Goal: Task Accomplishment & Management: Use online tool/utility

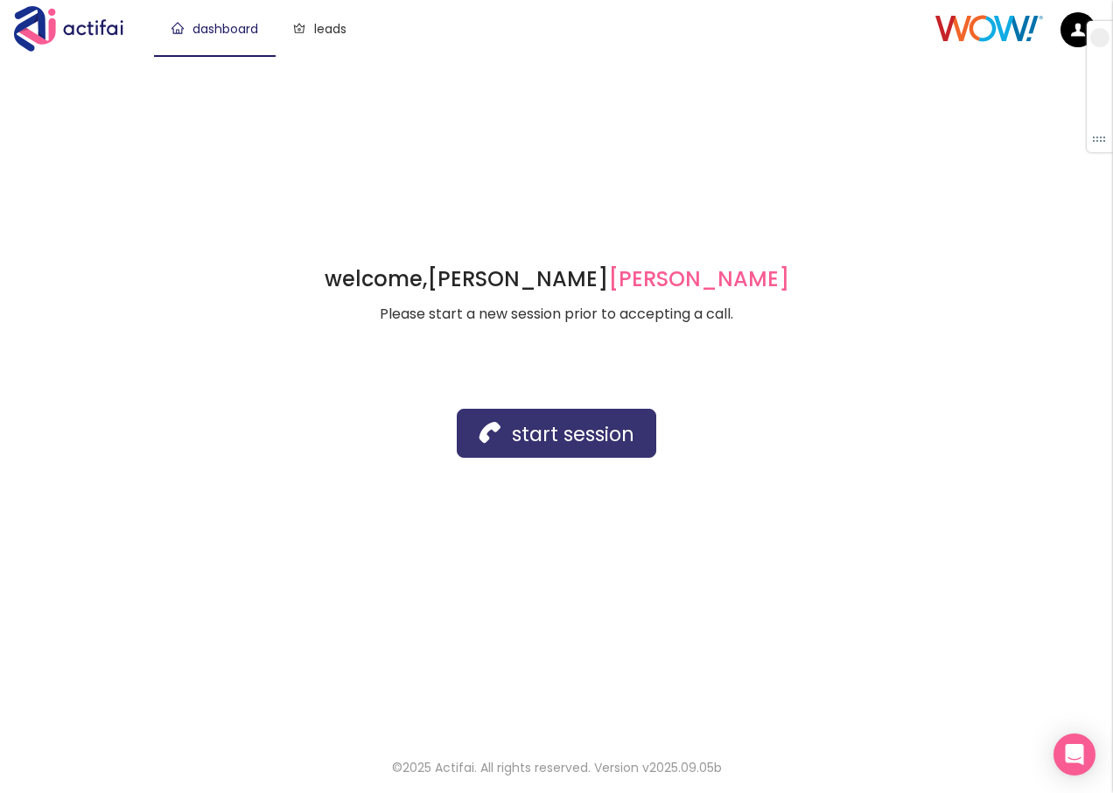
click at [507, 425] on button "start session" at bounding box center [557, 433] width 200 height 49
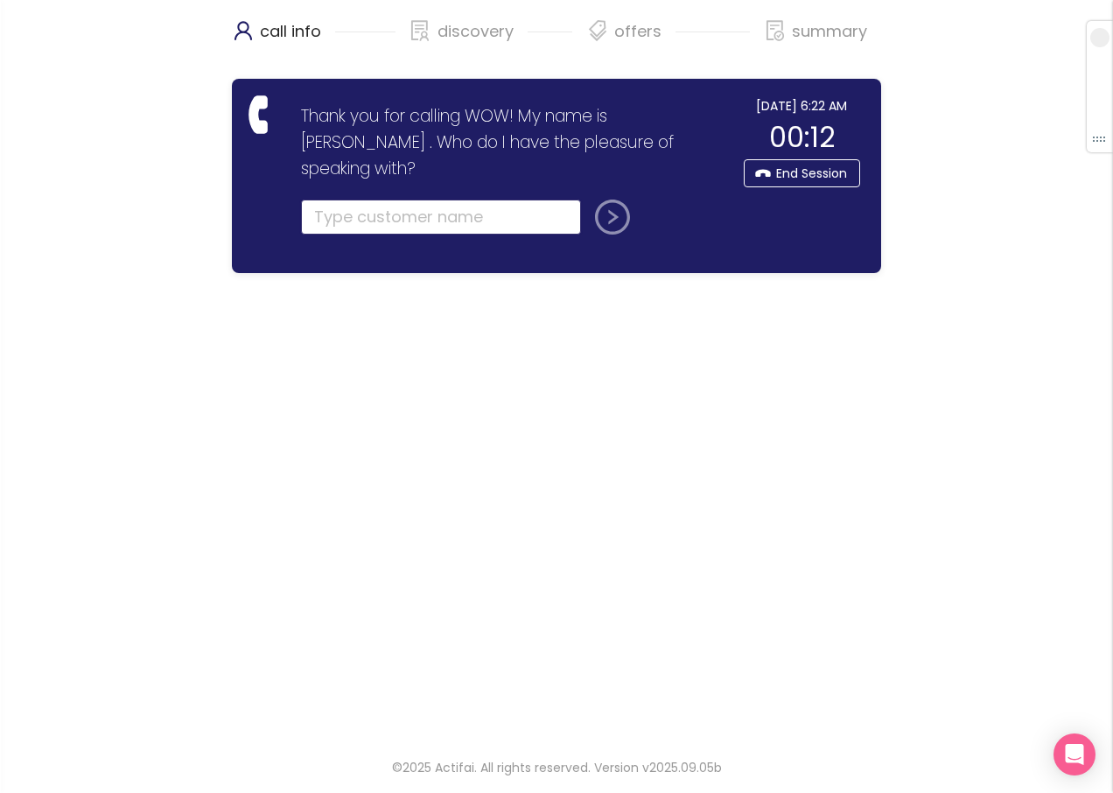
click at [348, 200] on input "text" at bounding box center [441, 217] width 280 height 35
type input "[PERSON_NAME]"
click at [599, 200] on button "submit" at bounding box center [609, 217] width 42 height 35
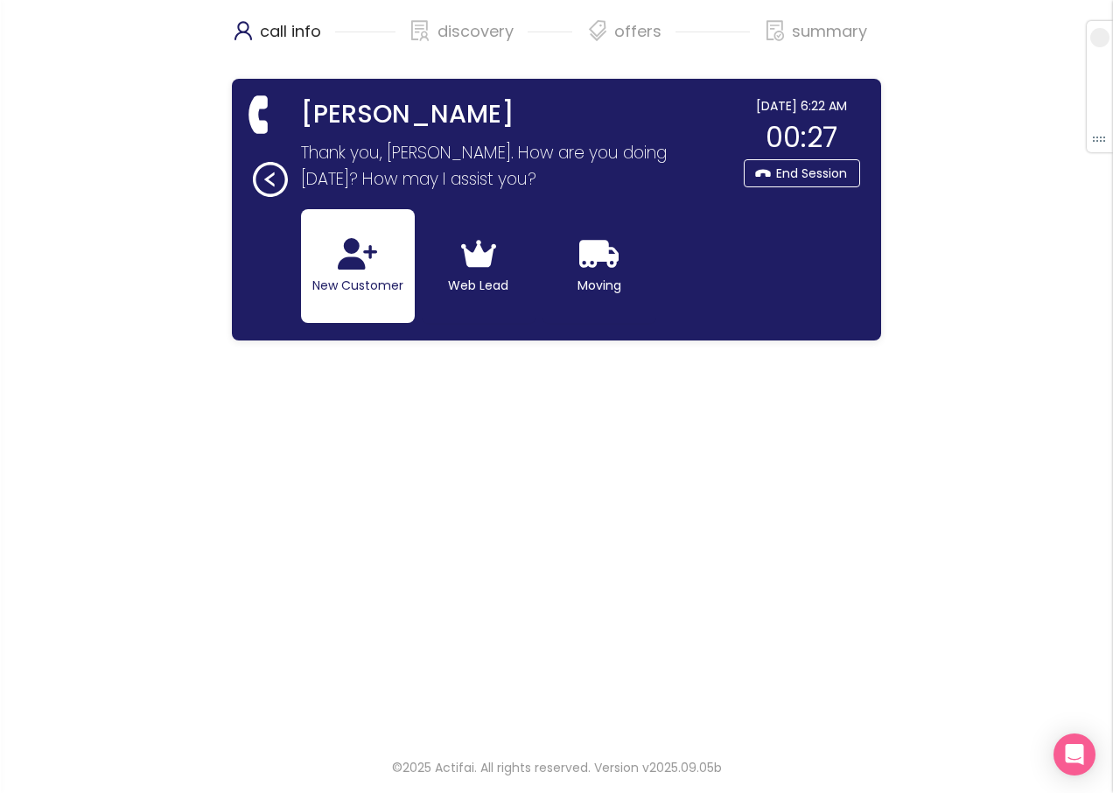
click at [366, 292] on button "New Customer" at bounding box center [358, 266] width 114 height 114
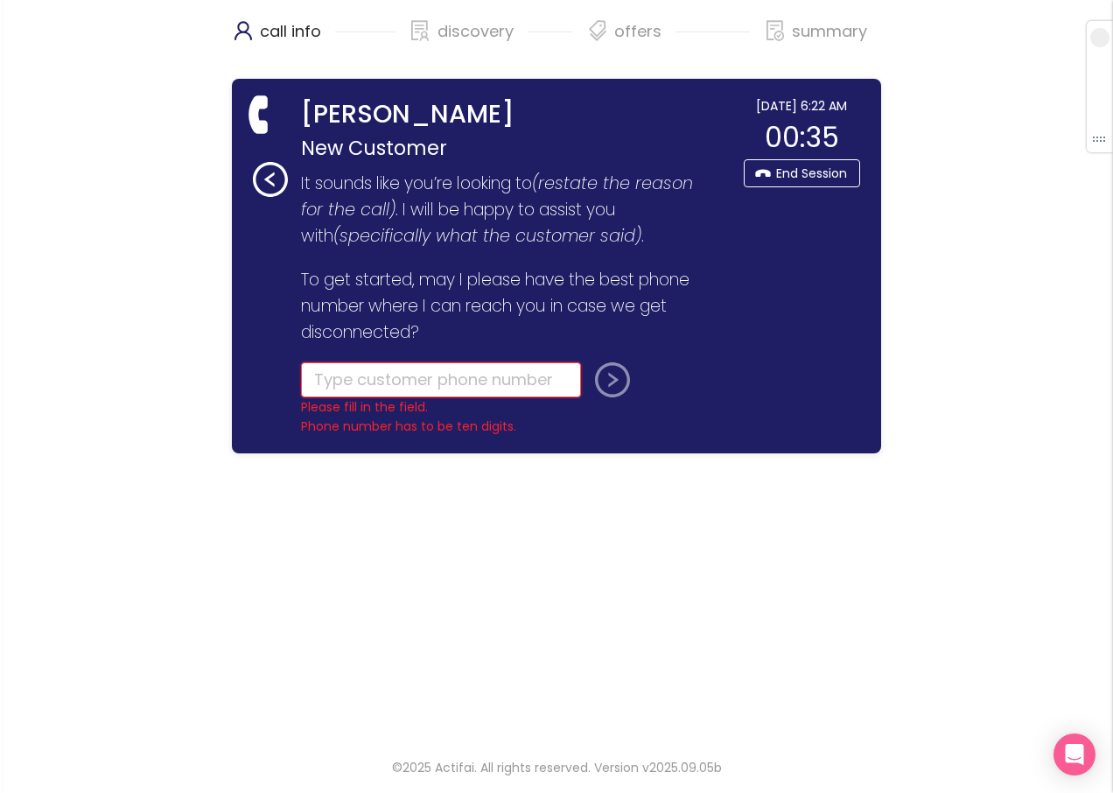
click at [340, 385] on input "tel" at bounding box center [441, 379] width 280 height 35
type input "[PHONE_NUMBER]"
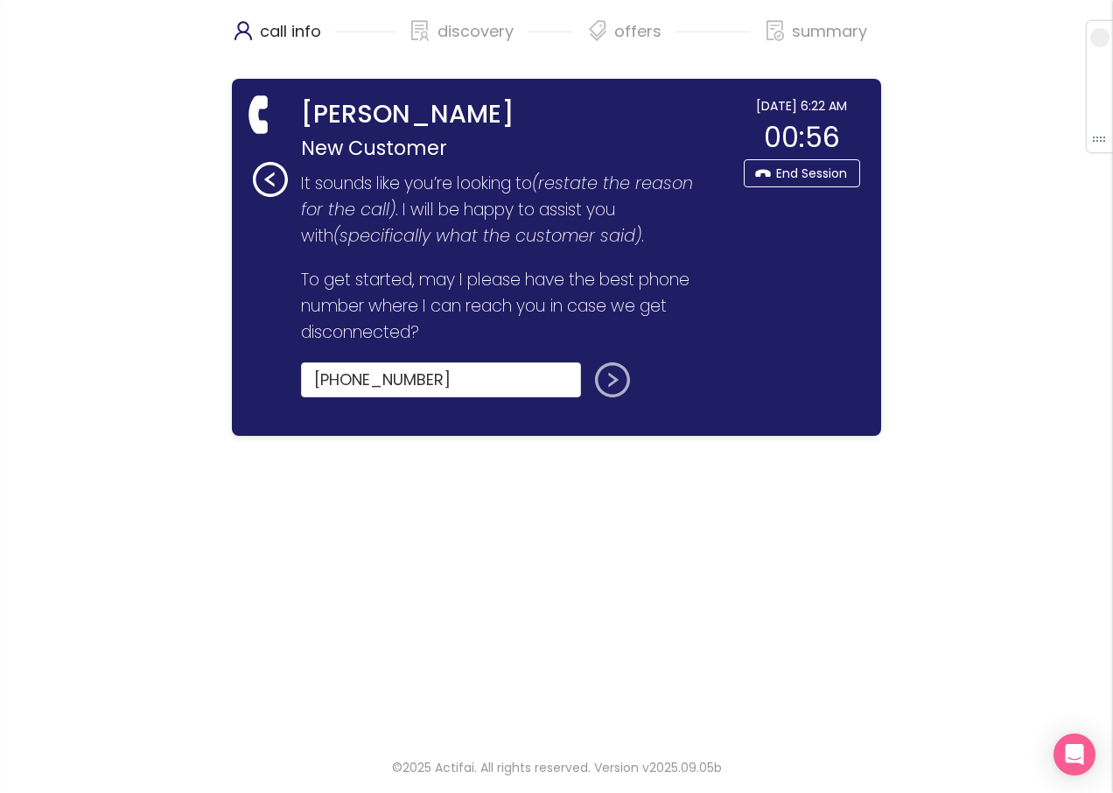
click at [607, 380] on button "submit" at bounding box center [609, 379] width 42 height 35
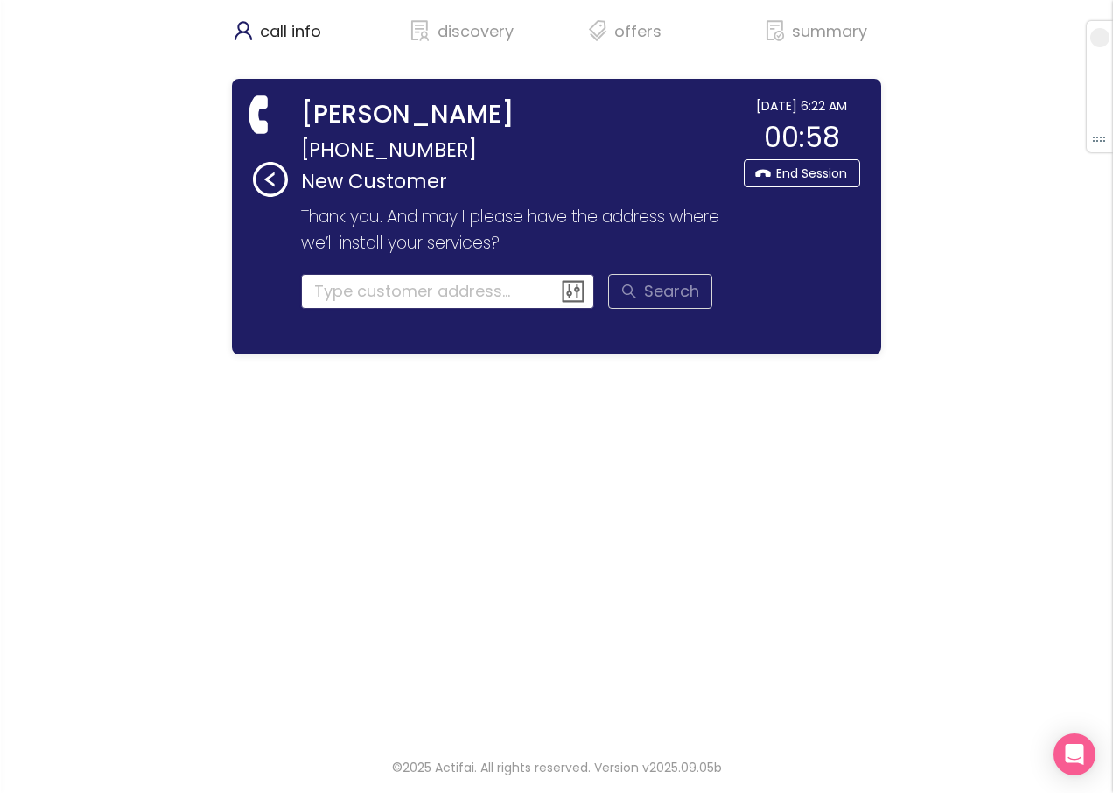
click at [371, 296] on input at bounding box center [448, 291] width 294 height 35
click at [354, 300] on input at bounding box center [448, 291] width 294 height 35
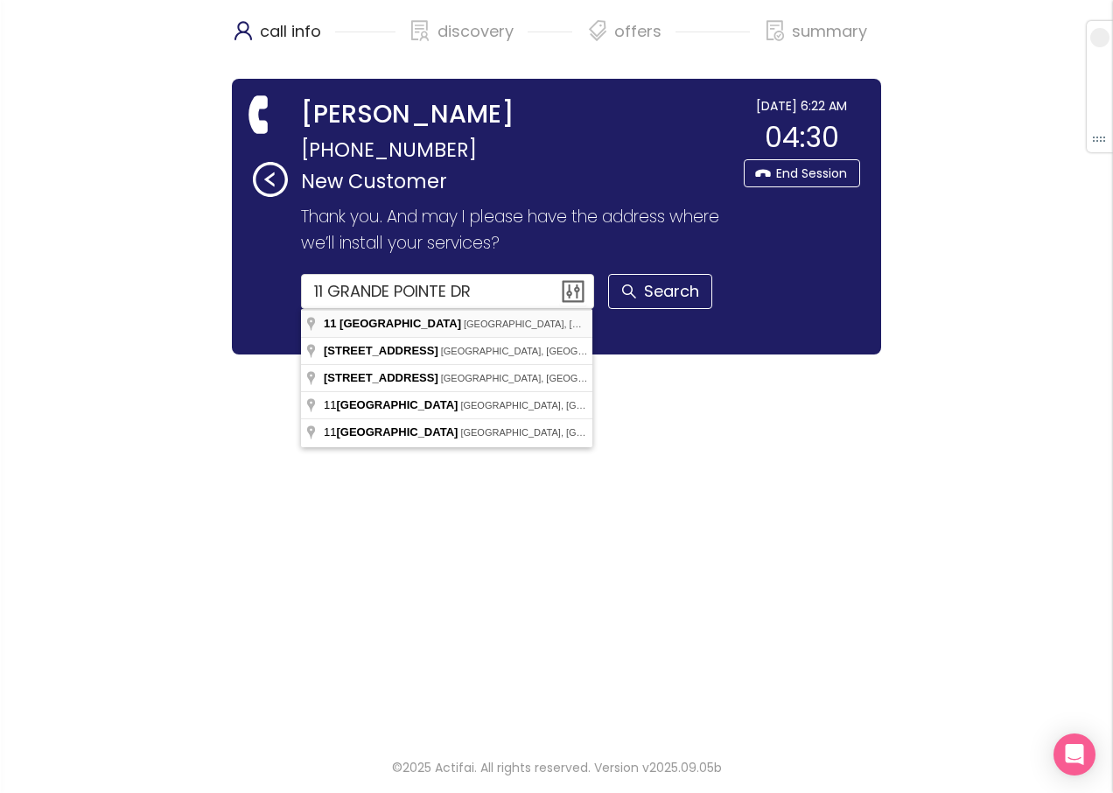
type input "[STREET_ADDRESS]"
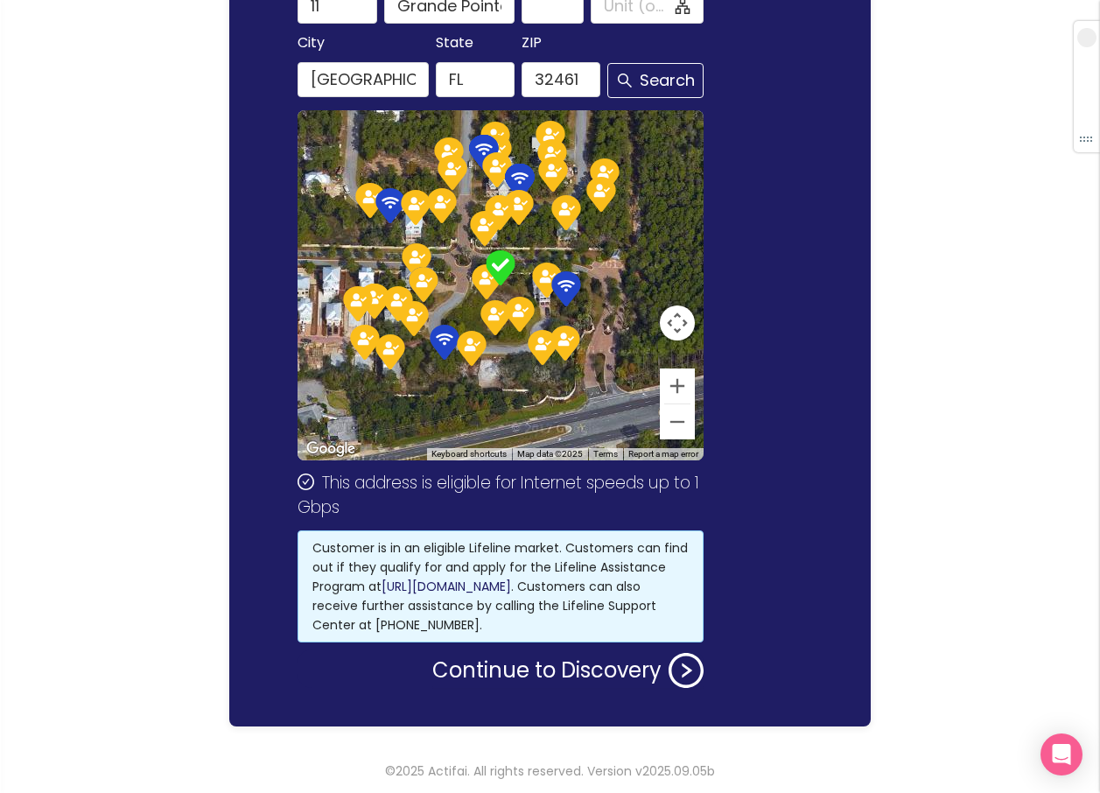
scroll to position [320, 0]
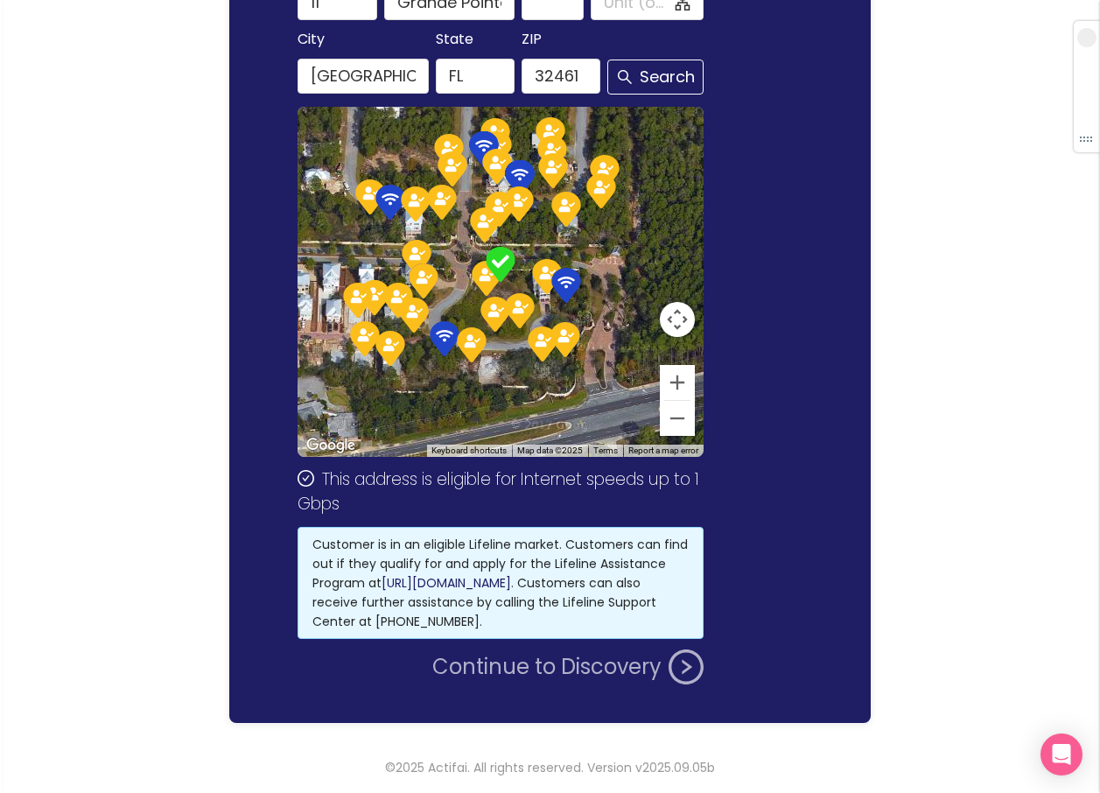
click at [493, 666] on button "Continue to Discovery" at bounding box center [567, 666] width 271 height 35
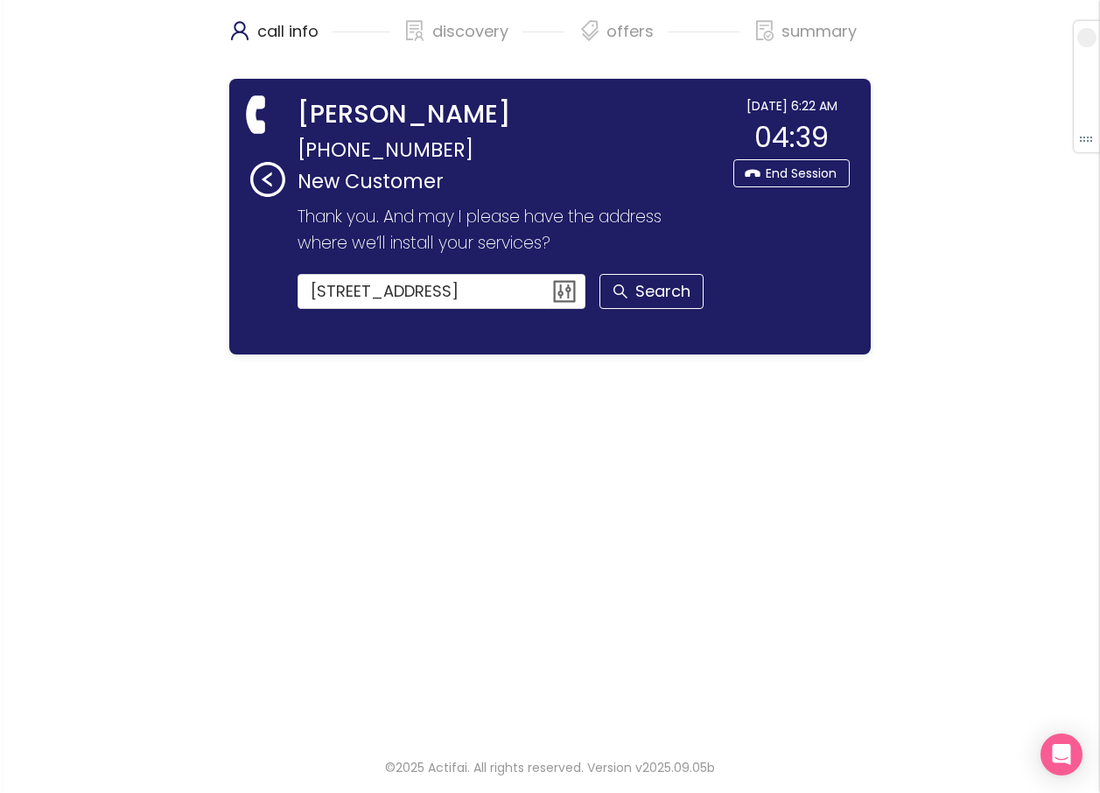
scroll to position [0, 0]
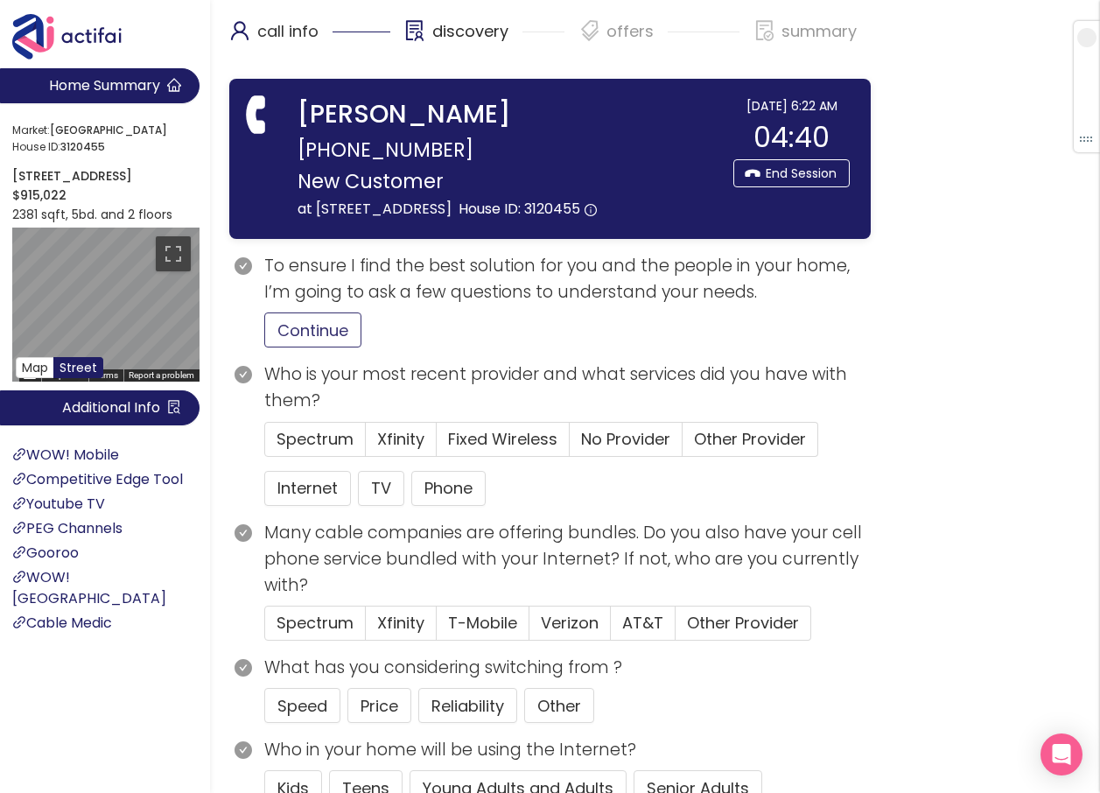
click at [307, 347] on button "Continue" at bounding box center [312, 329] width 97 height 35
click at [303, 506] on button "Internet" at bounding box center [307, 488] width 87 height 35
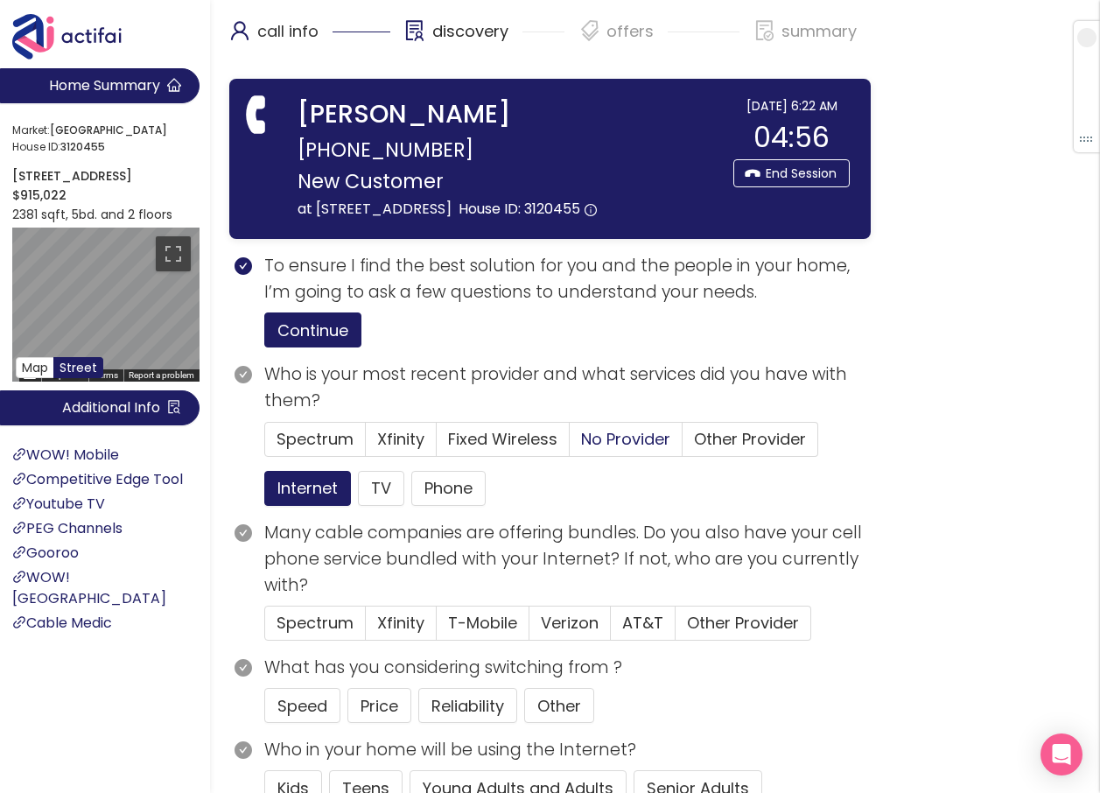
click at [630, 450] on span "No Provider" at bounding box center [625, 439] width 89 height 22
click at [570, 445] on input "No Provider" at bounding box center [570, 445] width 0 height 0
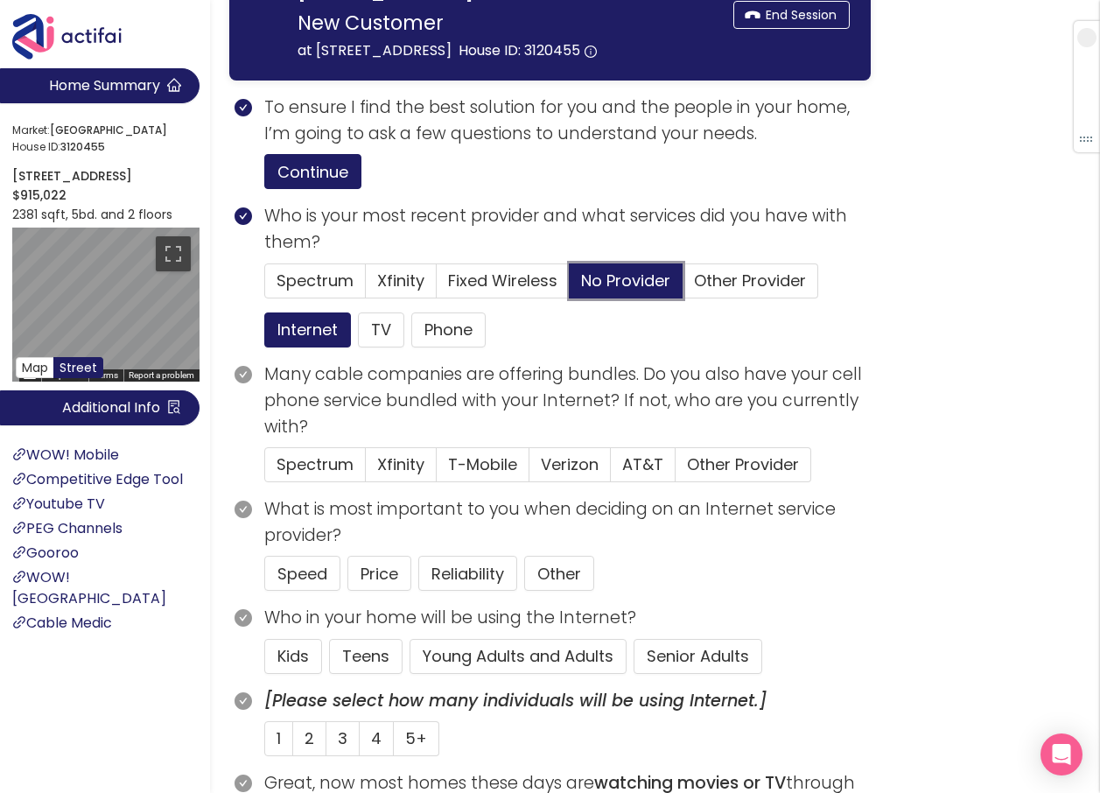
scroll to position [263, 0]
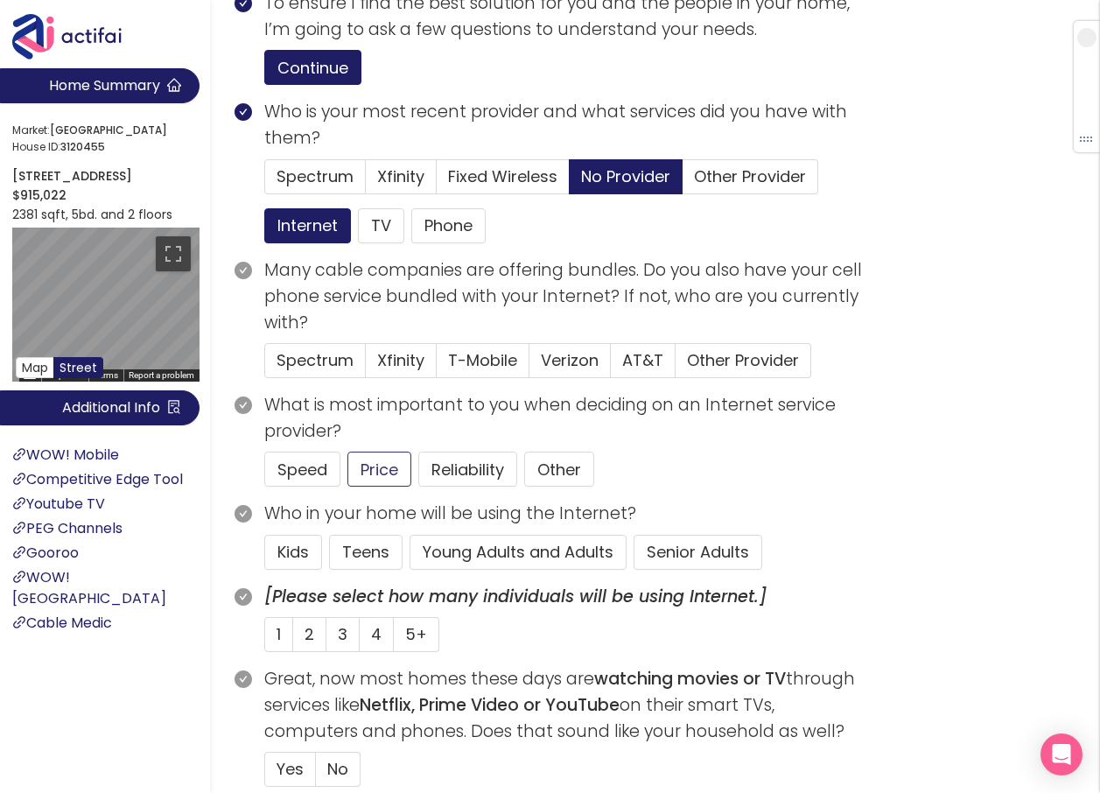
click at [382, 487] on button "Price" at bounding box center [379, 469] width 64 height 35
click at [680, 570] on button "Senior Adults" at bounding box center [698, 552] width 129 height 35
click at [540, 378] on label "Verizon" at bounding box center [570, 360] width 81 height 35
click at [530, 366] on input "Verizon" at bounding box center [530, 366] width 0 height 0
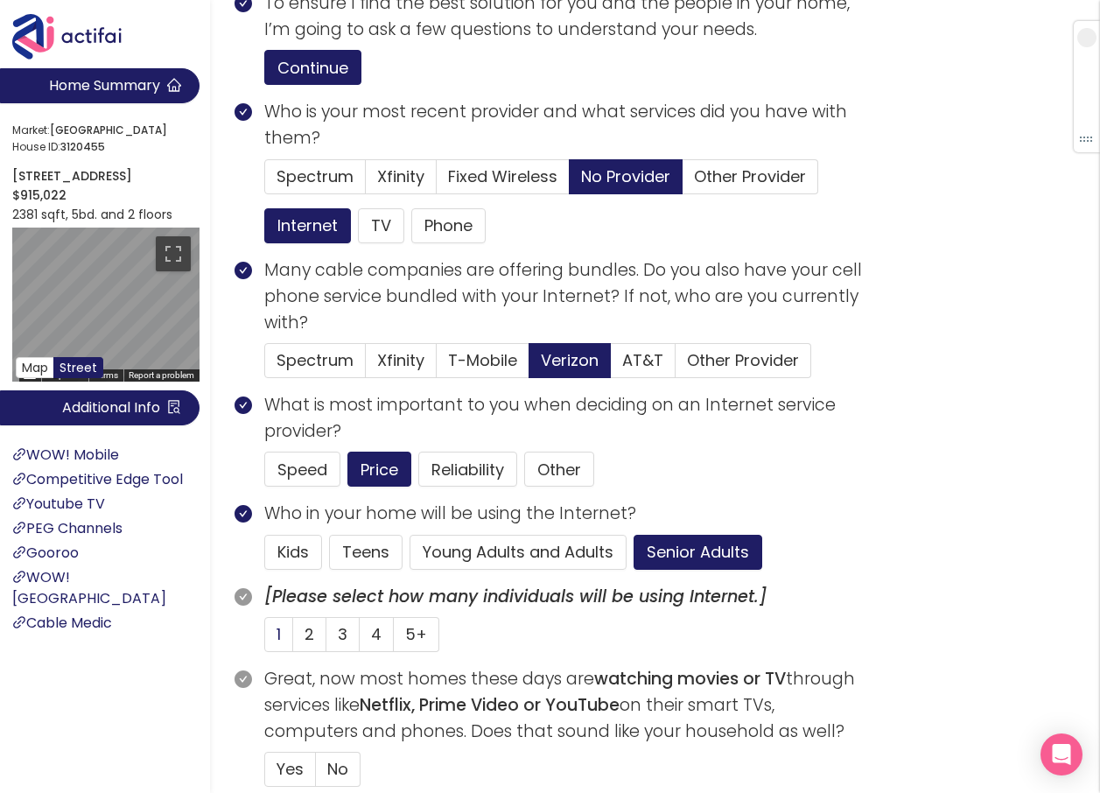
click at [289, 652] on label "1" at bounding box center [278, 634] width 29 height 35
click at [265, 640] on input "1" at bounding box center [265, 640] width 0 height 0
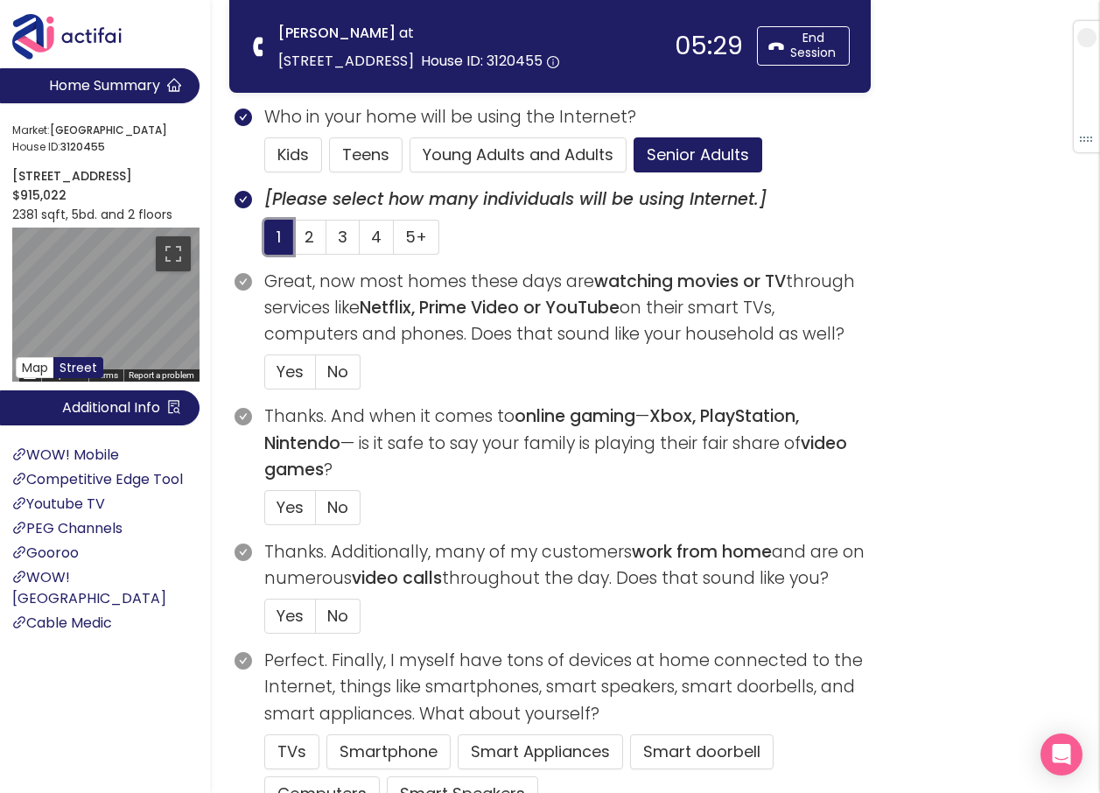
scroll to position [525, 0]
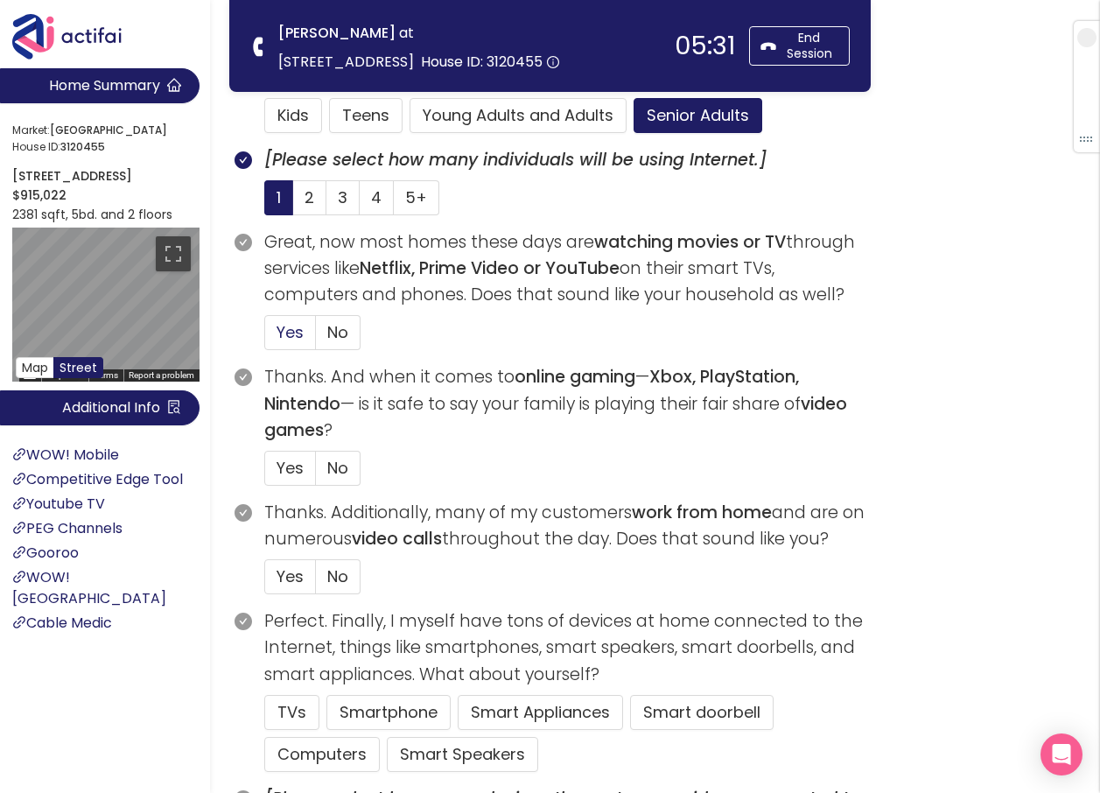
click at [284, 326] on span "Yes" at bounding box center [290, 332] width 27 height 22
click at [265, 338] on input "Yes" at bounding box center [265, 338] width 0 height 0
click at [334, 469] on span "No" at bounding box center [337, 468] width 21 height 22
click at [316, 474] on input "No" at bounding box center [316, 474] width 0 height 0
click at [342, 572] on span "No" at bounding box center [337, 576] width 21 height 22
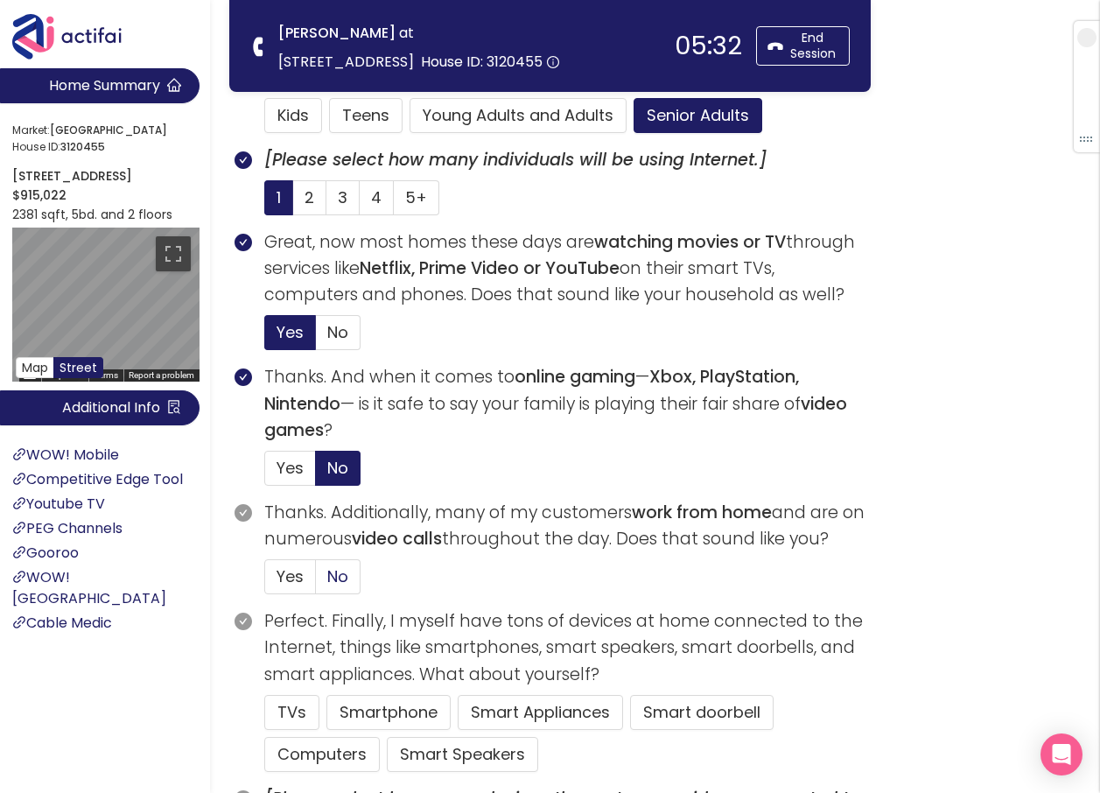
click at [316, 582] on input "No" at bounding box center [316, 582] width 0 height 0
click at [282, 705] on button "TVs" at bounding box center [291, 712] width 55 height 35
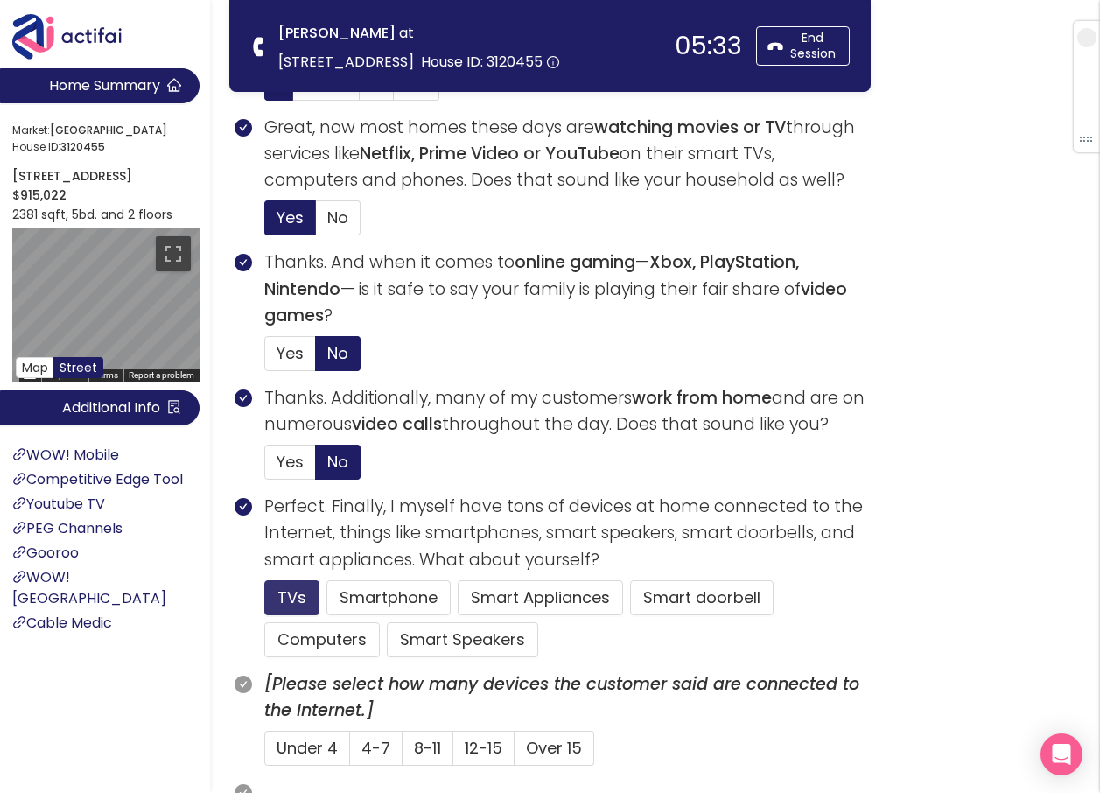
scroll to position [788, 0]
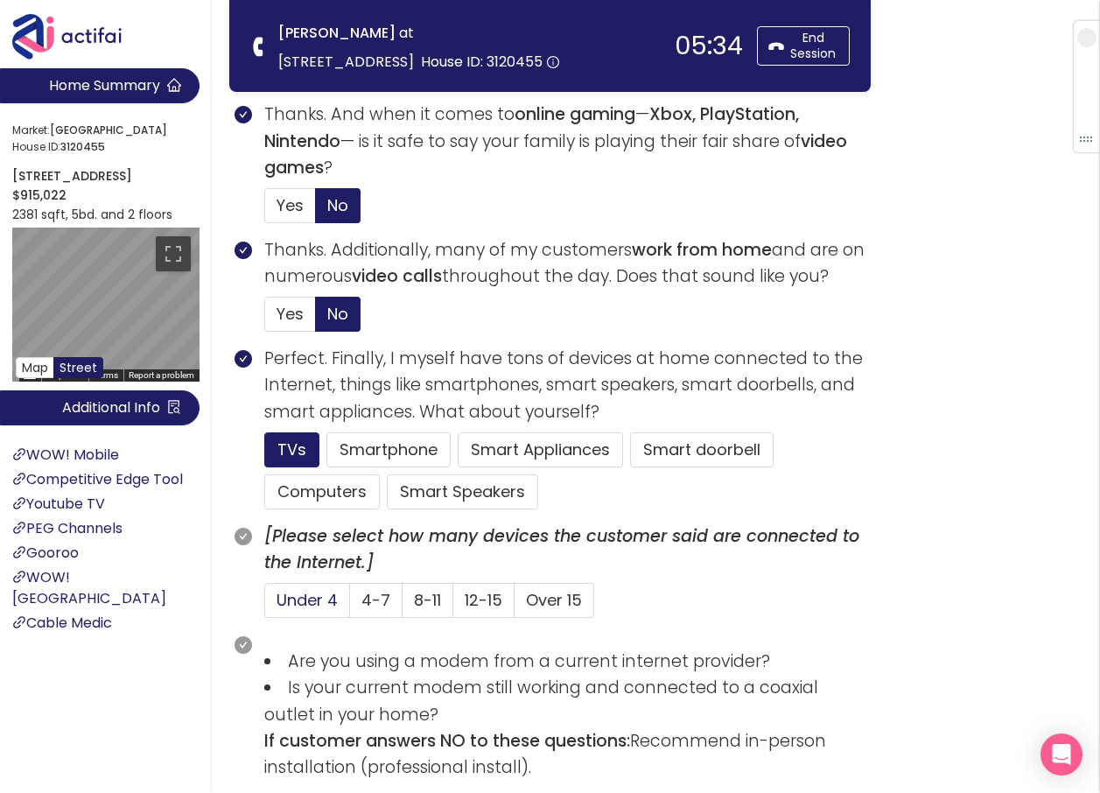
click at [310, 598] on span "Under 4" at bounding box center [307, 600] width 61 height 22
click at [265, 606] on input "Under 4" at bounding box center [265, 606] width 0 height 0
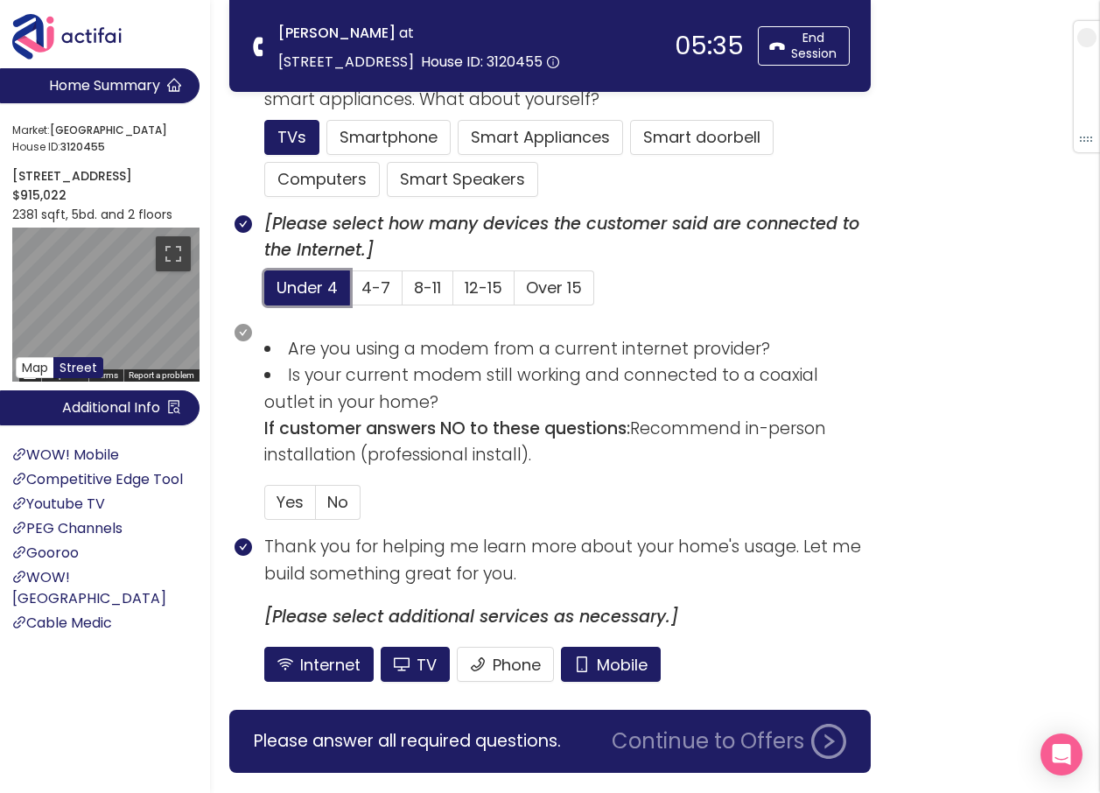
scroll to position [1138, 0]
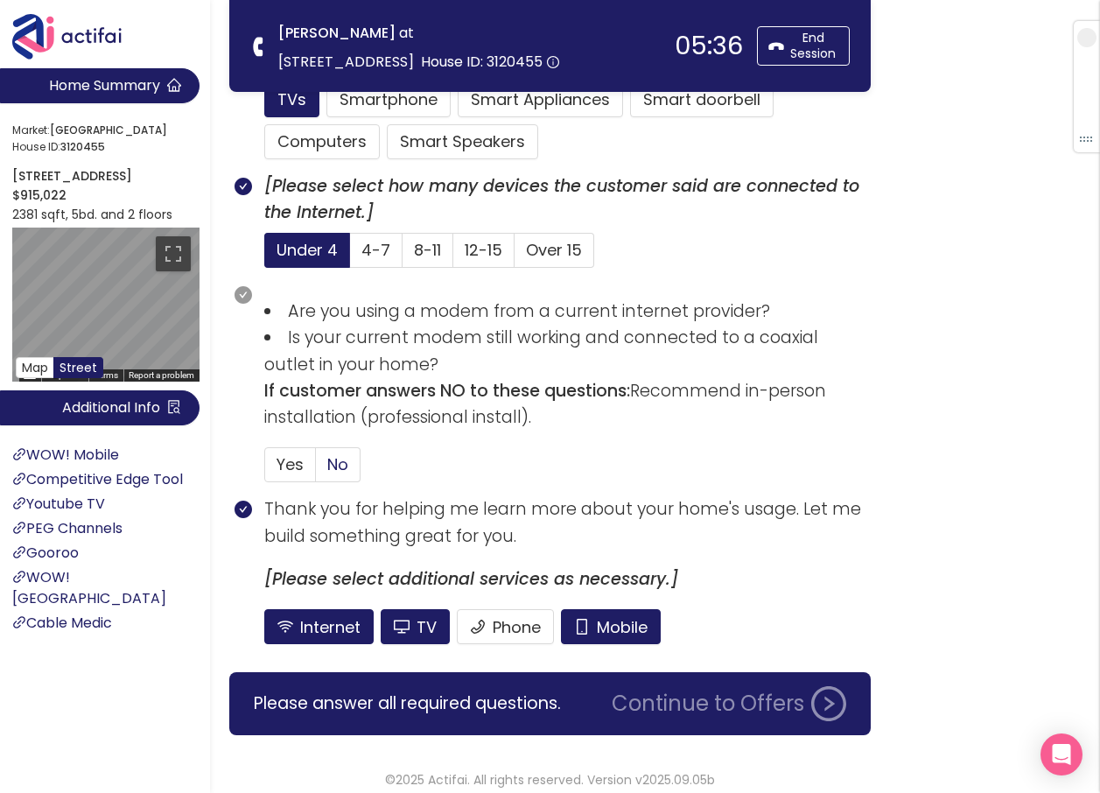
click at [333, 462] on span "No" at bounding box center [337, 464] width 21 height 22
click at [316, 470] on input "No" at bounding box center [316, 470] width 0 height 0
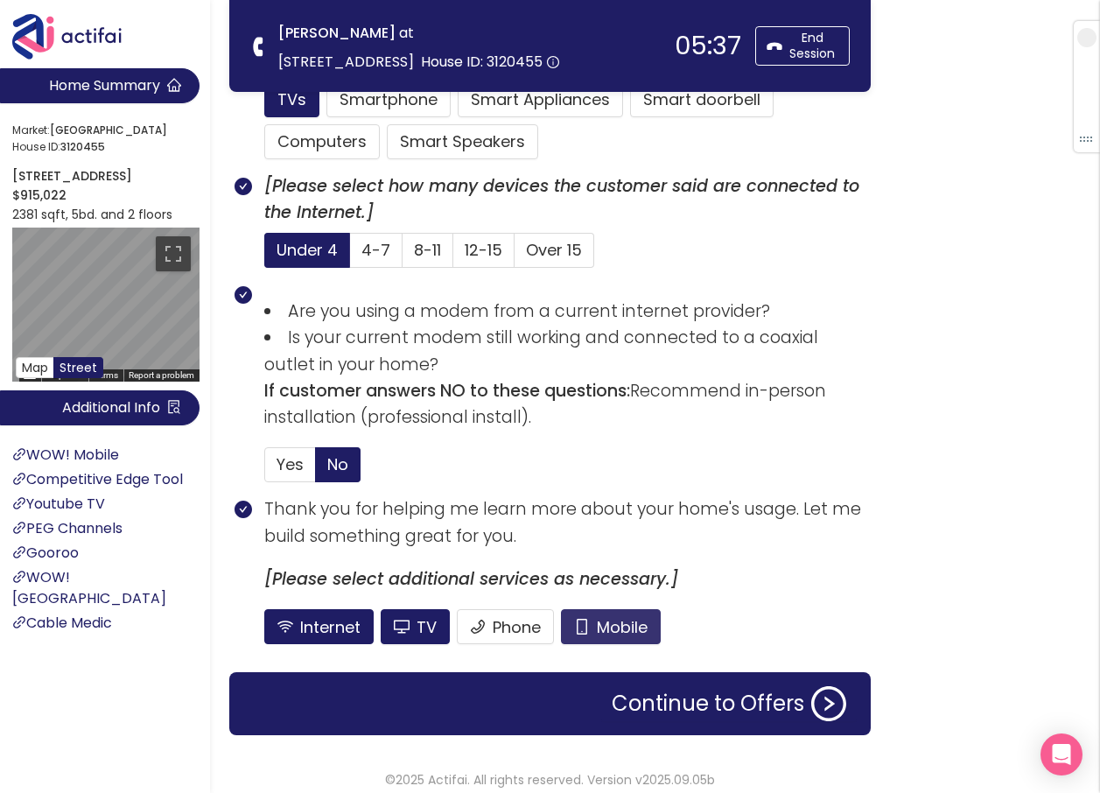
click at [623, 628] on button "Mobile" at bounding box center [611, 626] width 100 height 35
click at [418, 621] on button "TV" at bounding box center [415, 626] width 69 height 35
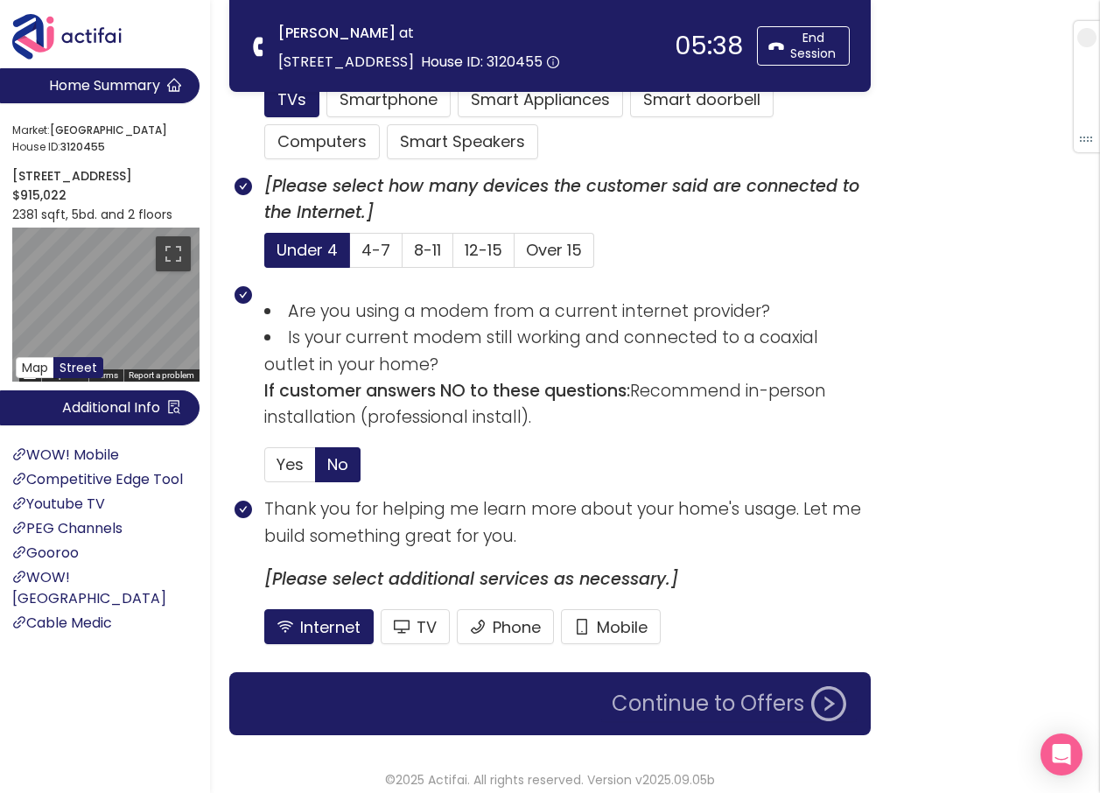
click at [670, 694] on button "Continue to Offers" at bounding box center [729, 703] width 256 height 35
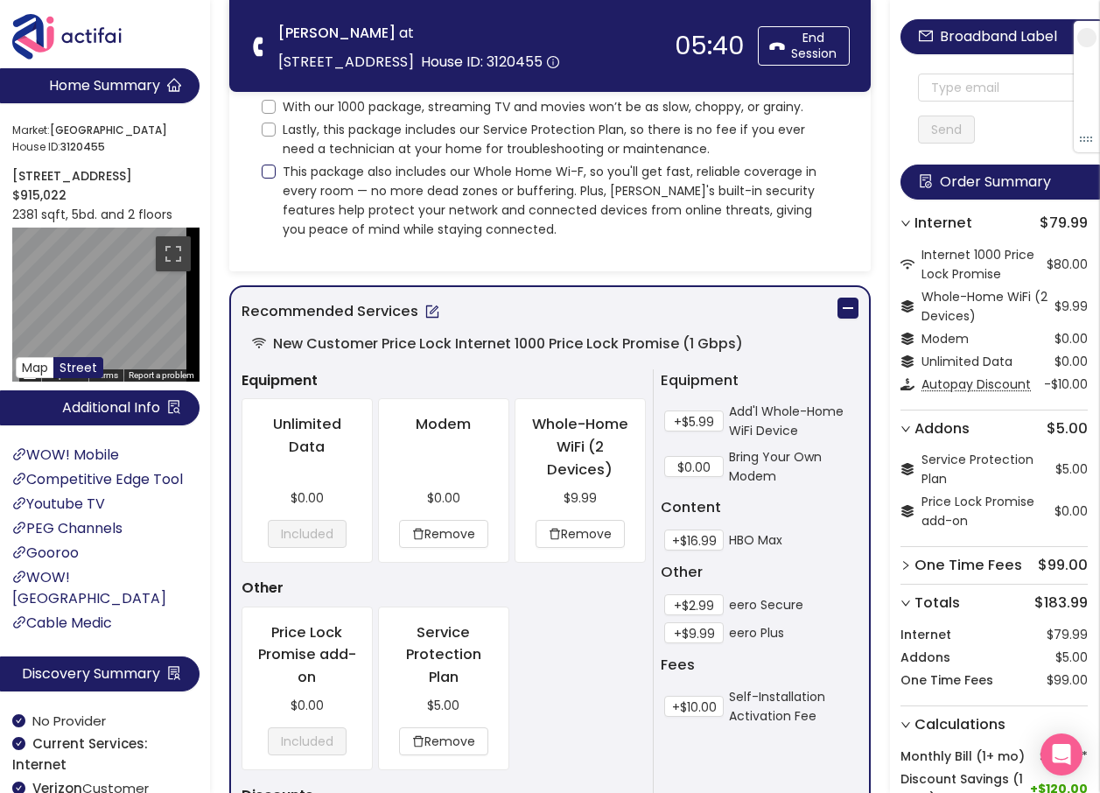
scroll to position [0, 0]
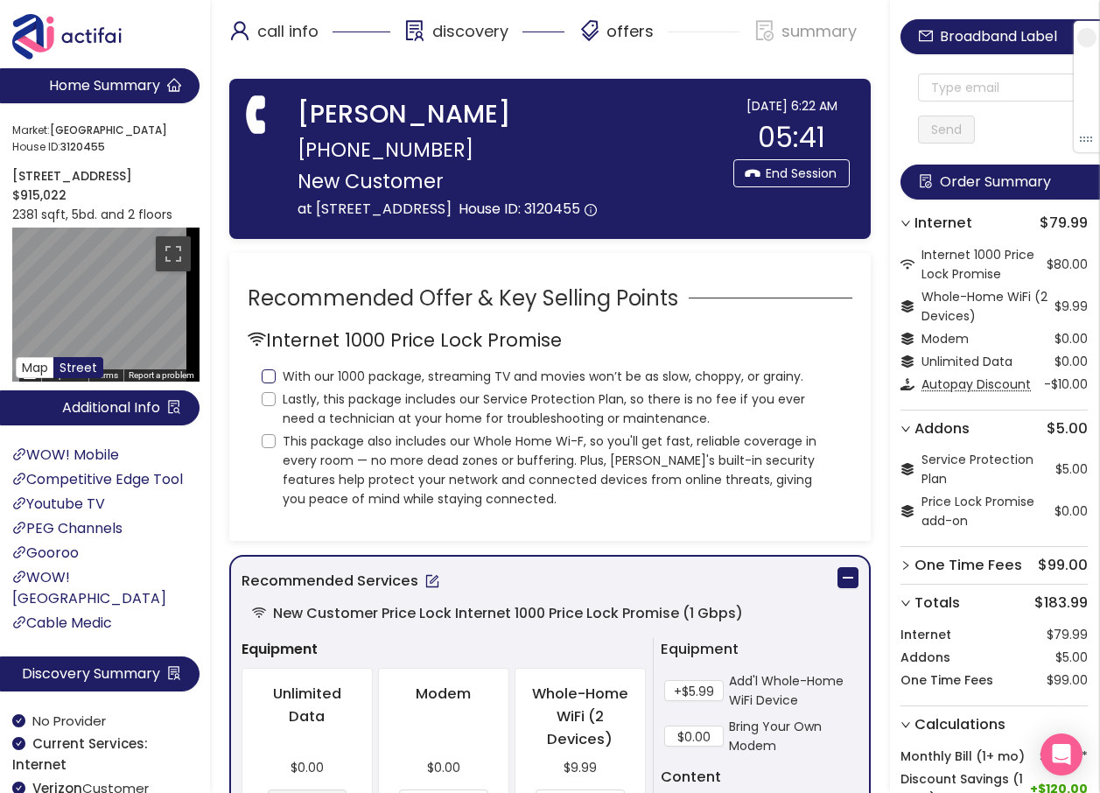
click at [269, 383] on input "With our 1000 package, streaming TV and movies won’t be as slow, choppy, or gra…" at bounding box center [269, 376] width 14 height 14
checkbox input "true"
click at [268, 406] on input "Lastly, this package includes our Service Protection Plan, so there is no fee i…" at bounding box center [269, 399] width 14 height 14
checkbox input "true"
click at [267, 448] on input "This package also includes our Whole Home Wi-F, so you'll get fast, reliable co…" at bounding box center [269, 441] width 14 height 14
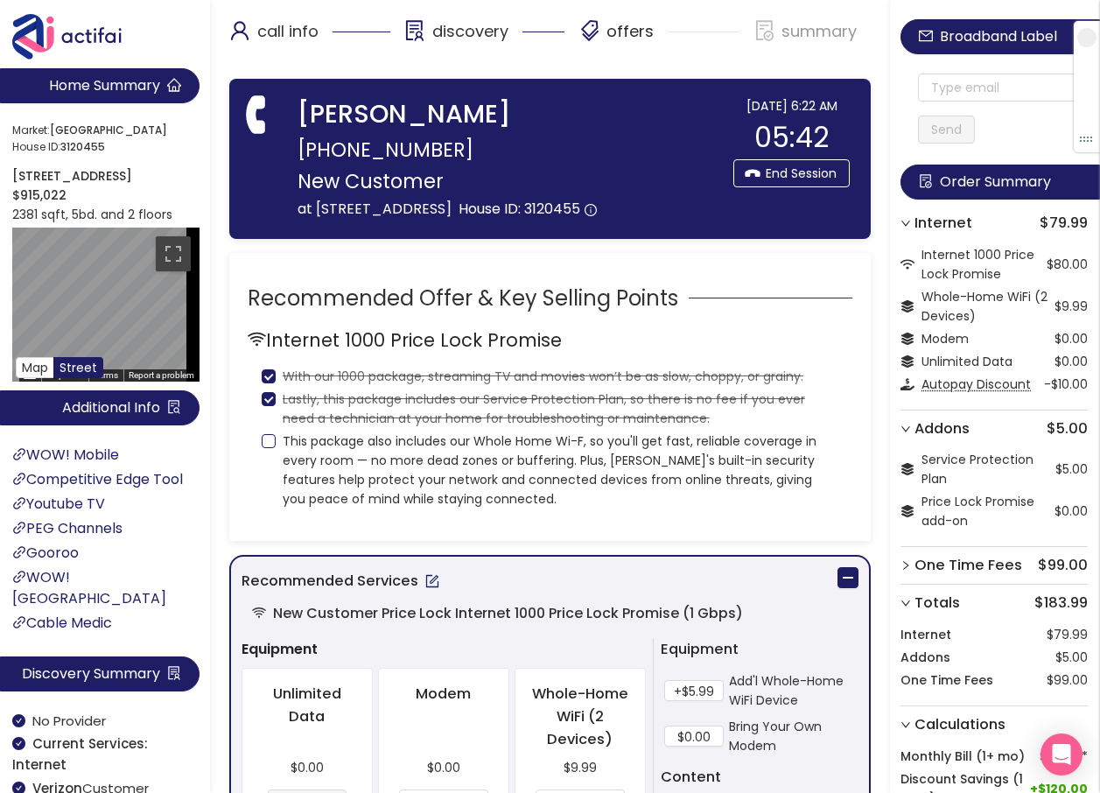
checkbox input "true"
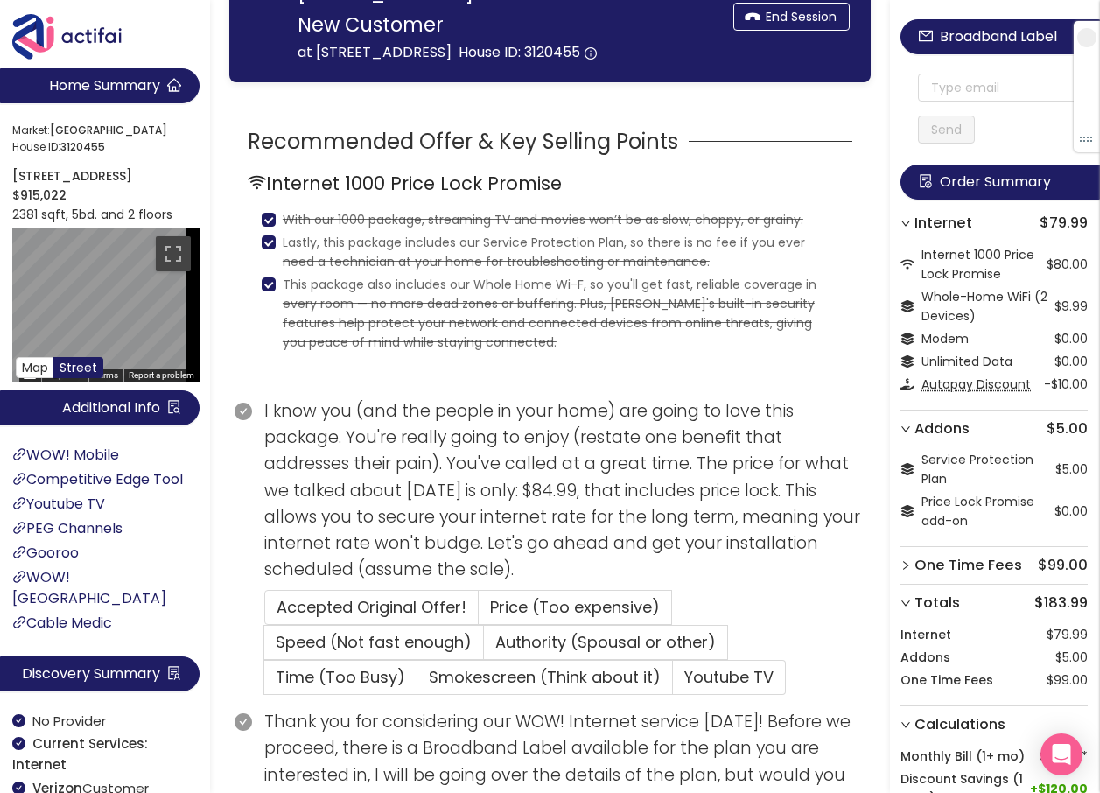
scroll to position [175, 0]
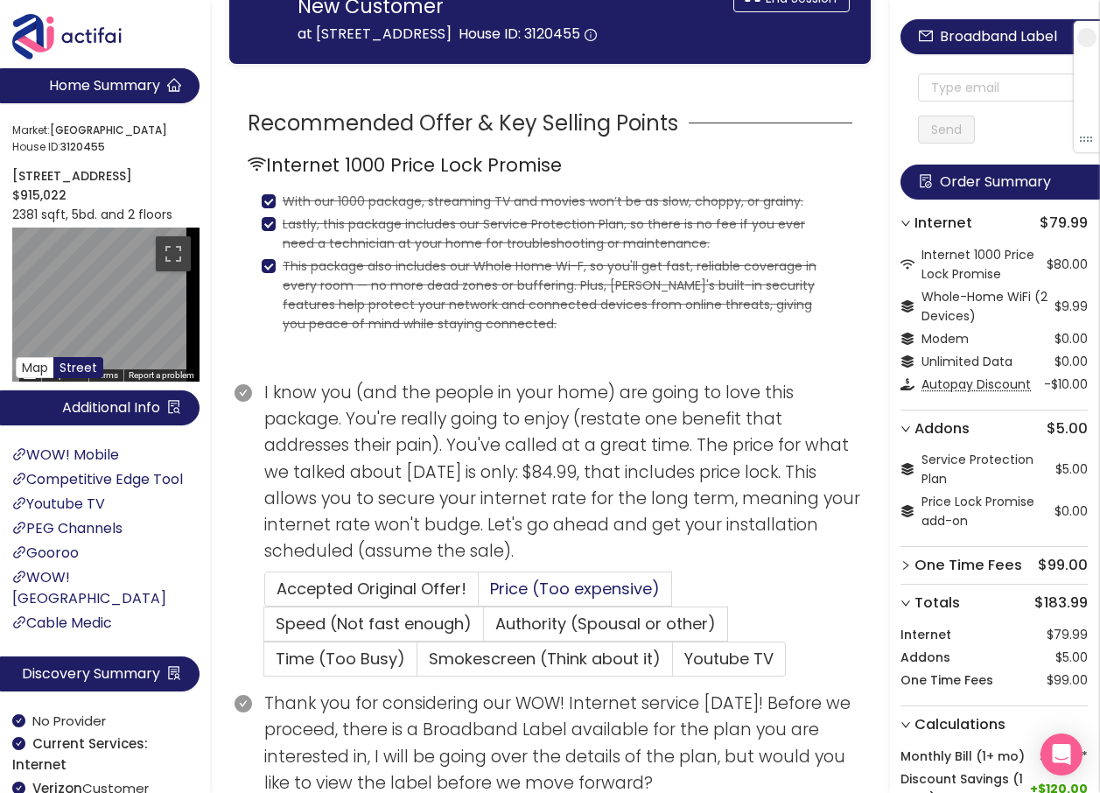
click at [492, 600] on span "Price (Too expensive)" at bounding box center [575, 589] width 170 height 22
click at [479, 594] on input "Price (Too expensive)" at bounding box center [479, 594] width 0 height 0
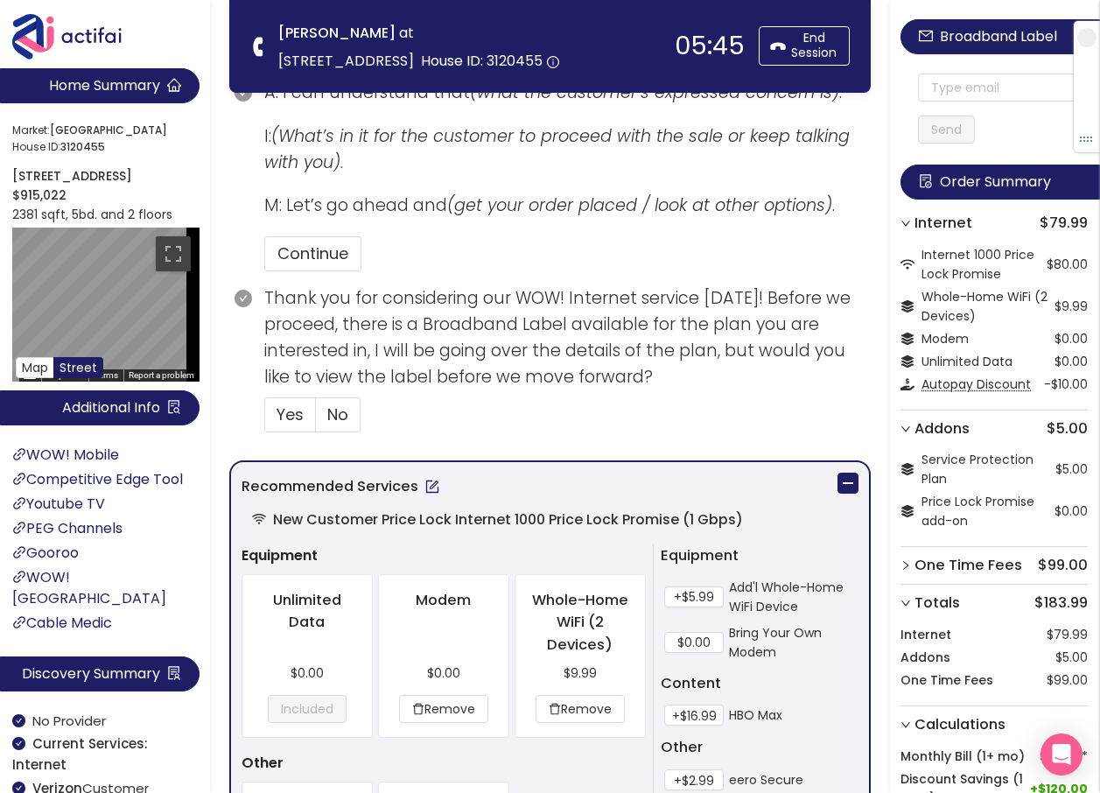
scroll to position [613, 0]
click at [431, 482] on button "button" at bounding box center [432, 486] width 28 height 28
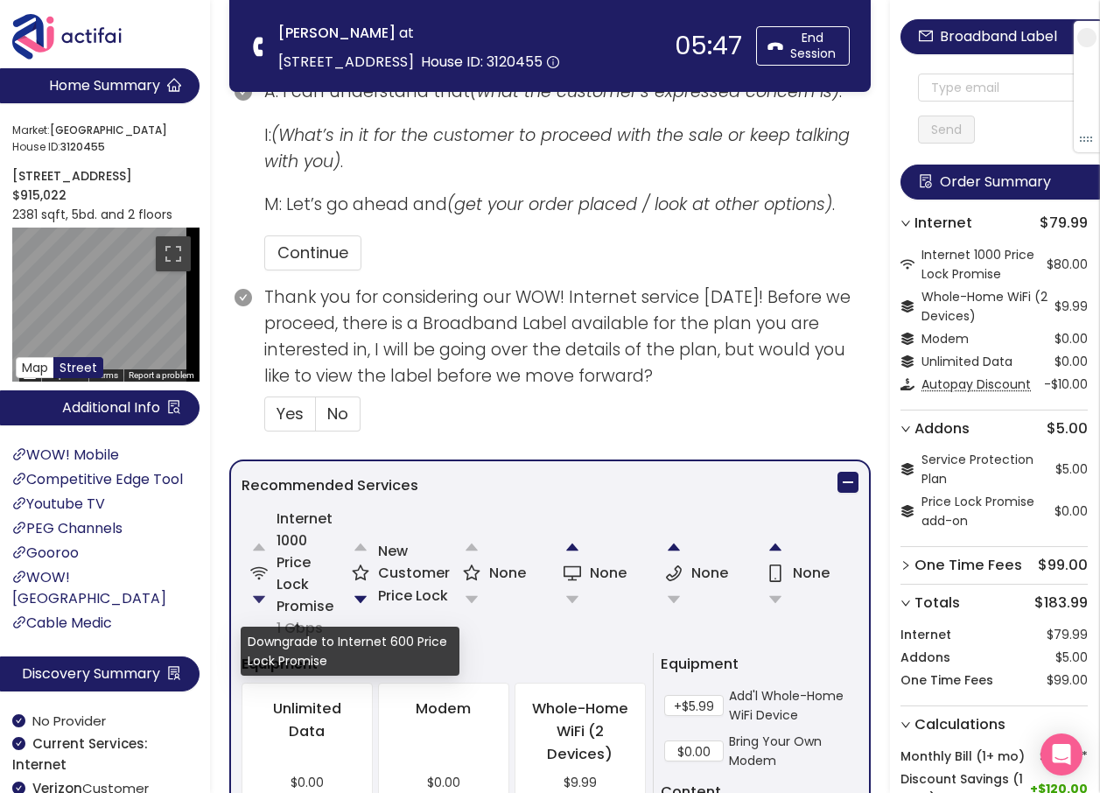
click at [250, 600] on button "button" at bounding box center [259, 599] width 35 height 35
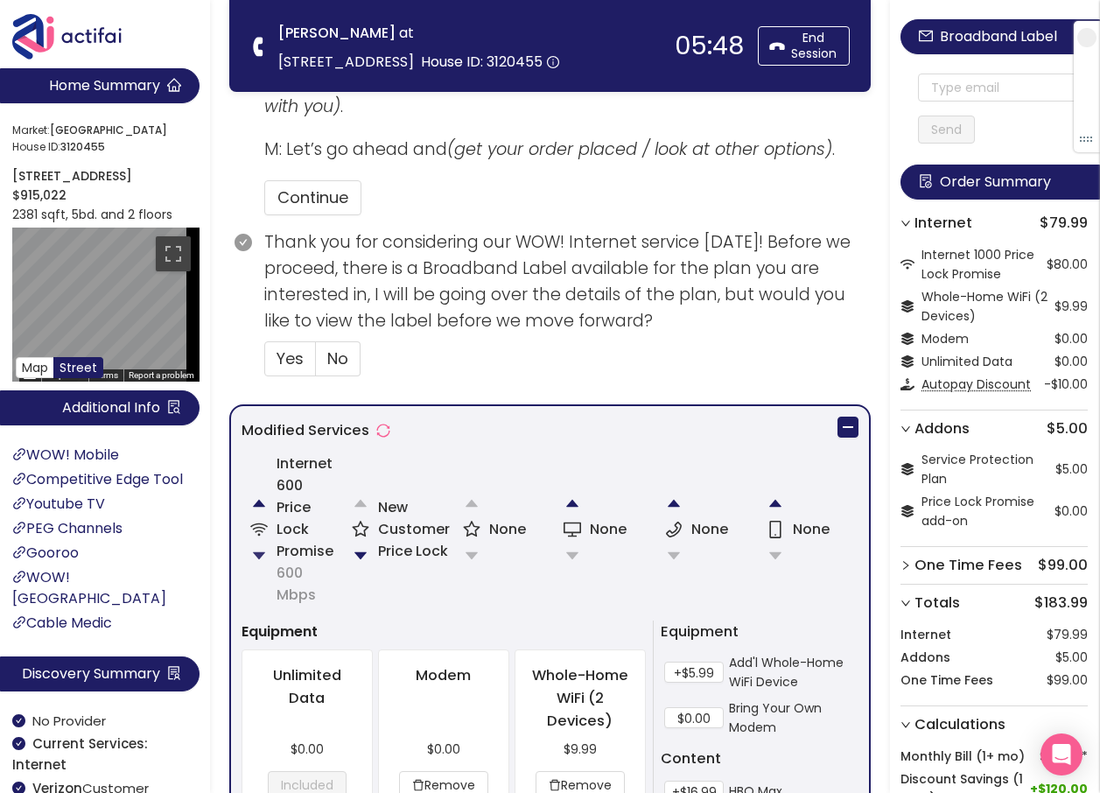
scroll to position [700, 0]
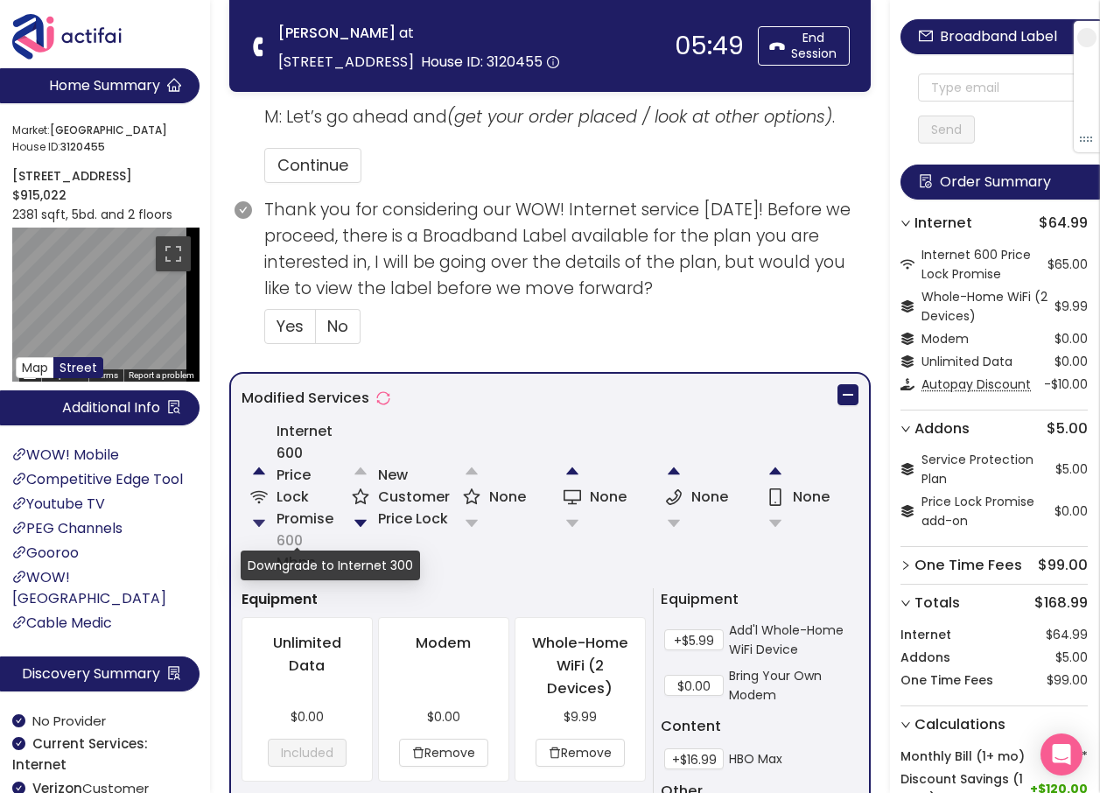
click at [259, 515] on button "button" at bounding box center [259, 523] width 35 height 35
click at [363, 516] on button "button" at bounding box center [360, 523] width 35 height 35
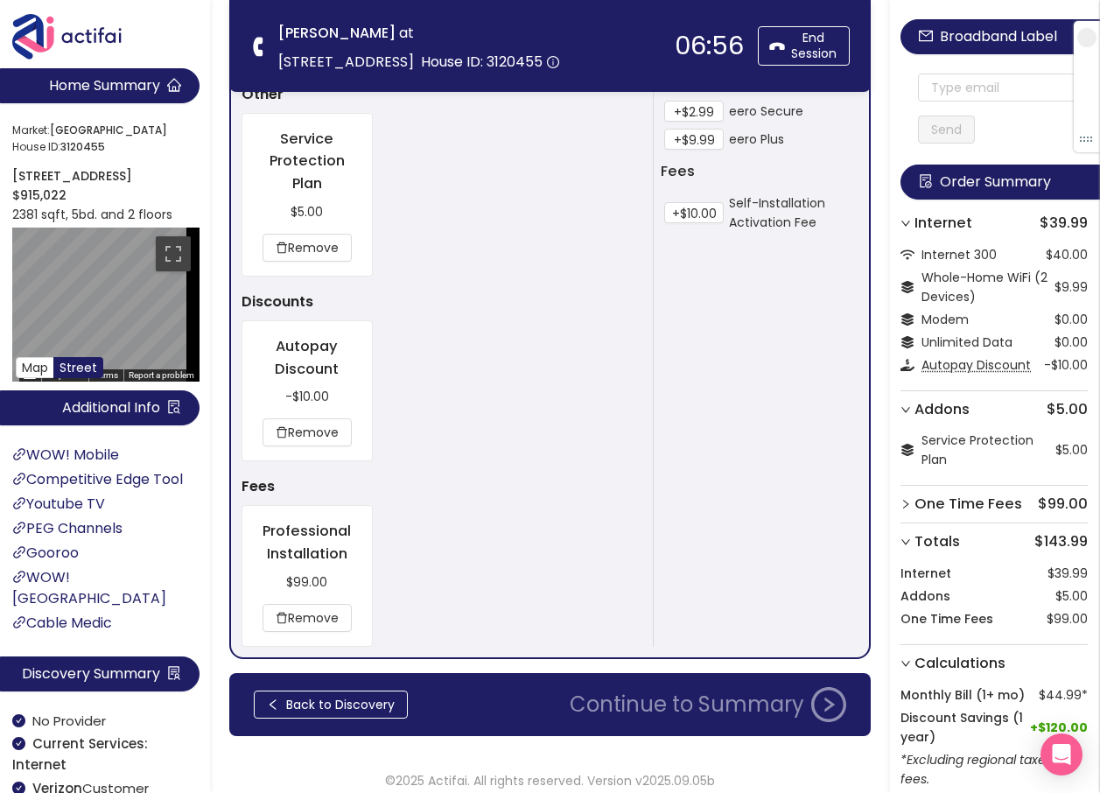
scroll to position [1469, 0]
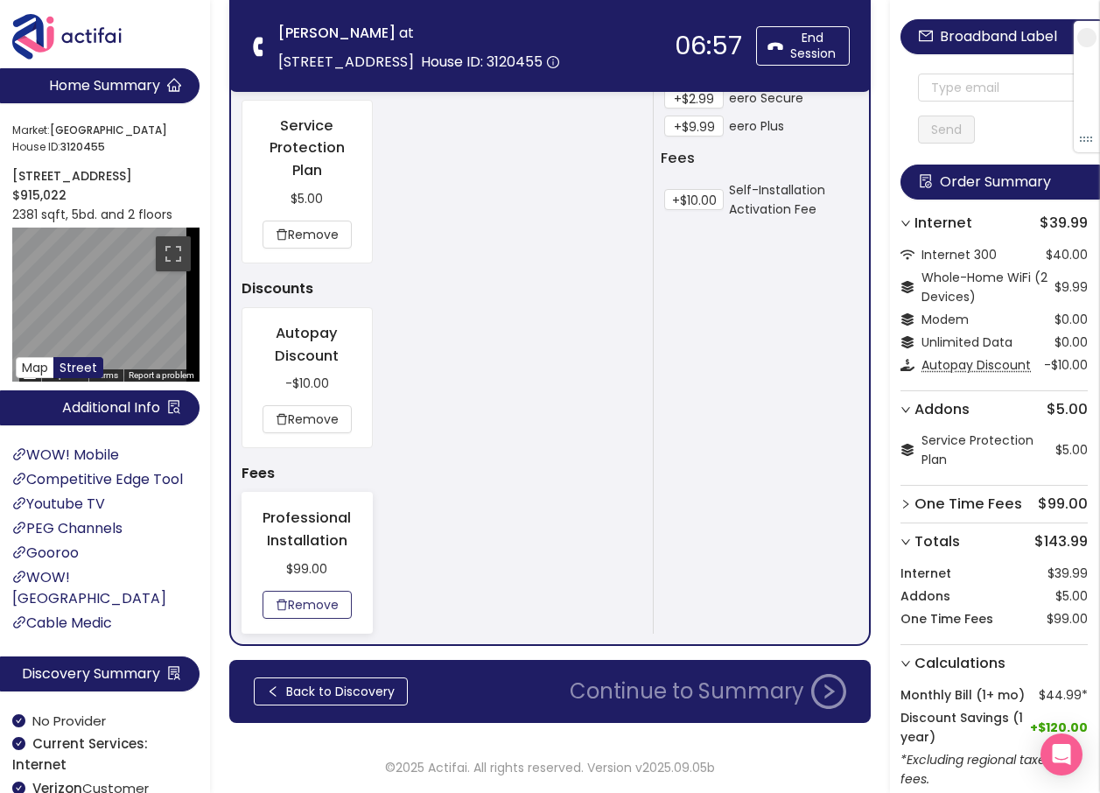
click at [287, 602] on button "Remove" at bounding box center [307, 605] width 89 height 28
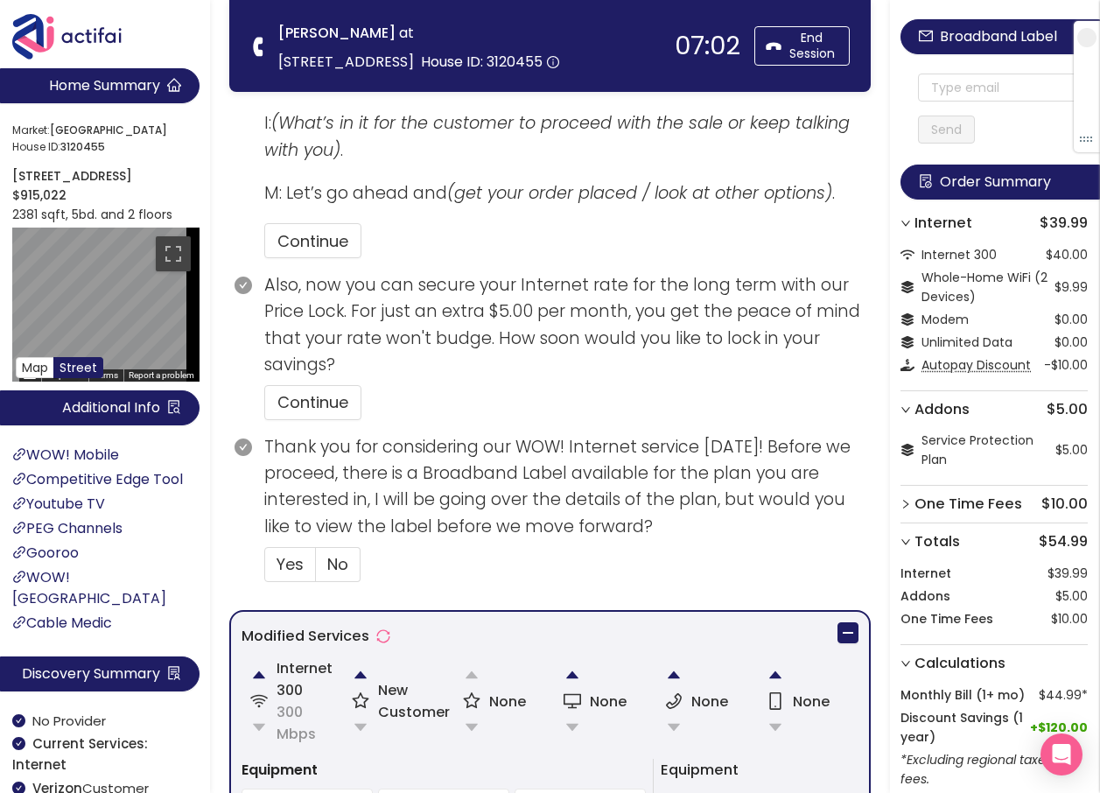
scroll to position [583, 0]
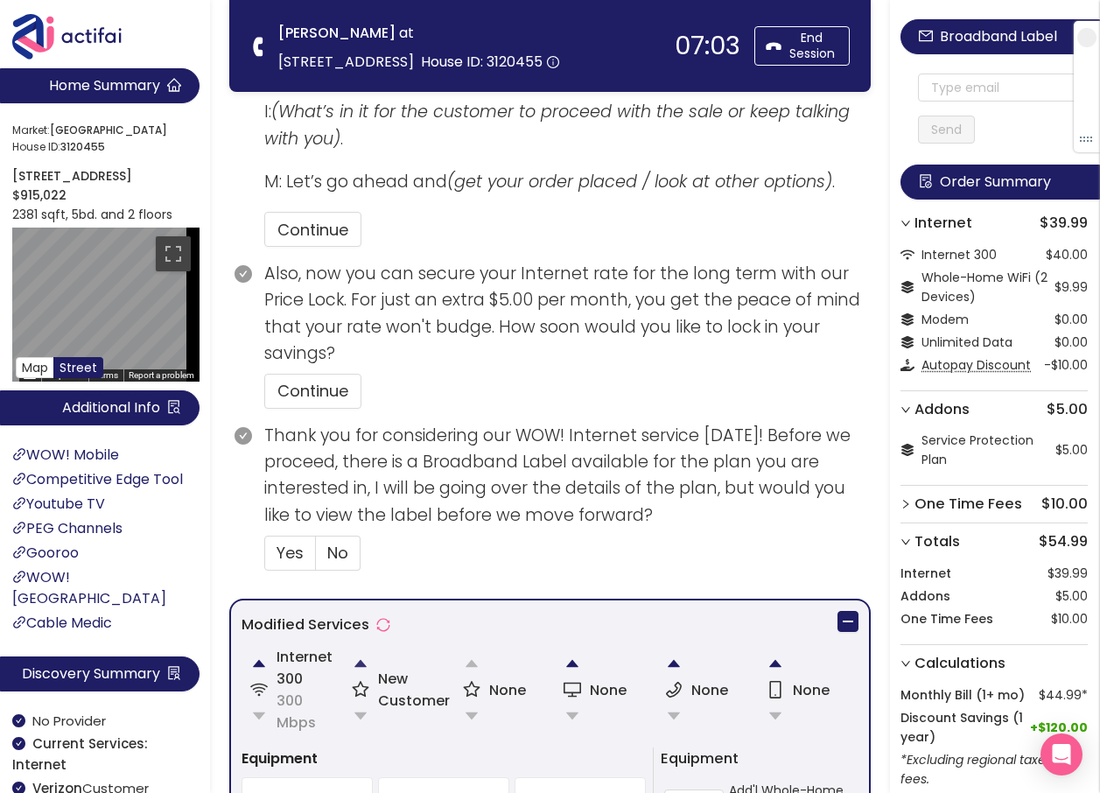
click at [354, 662] on button "button" at bounding box center [360, 663] width 35 height 35
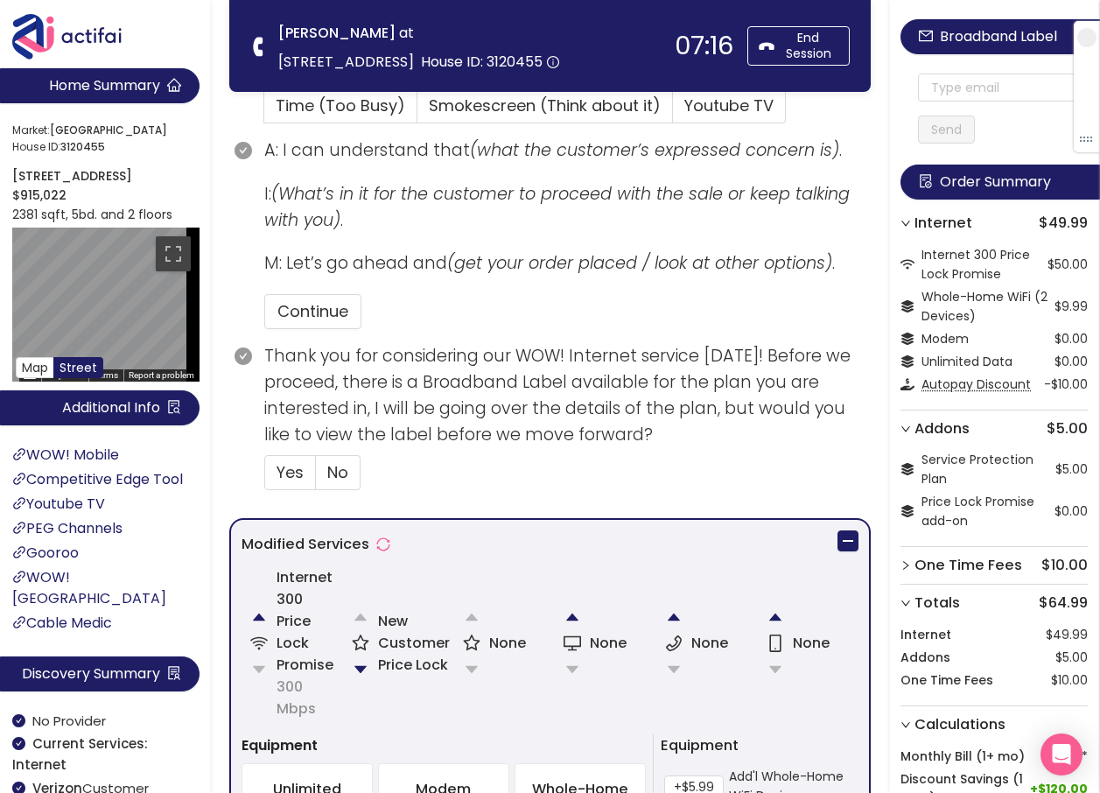
scroll to position [635, 0]
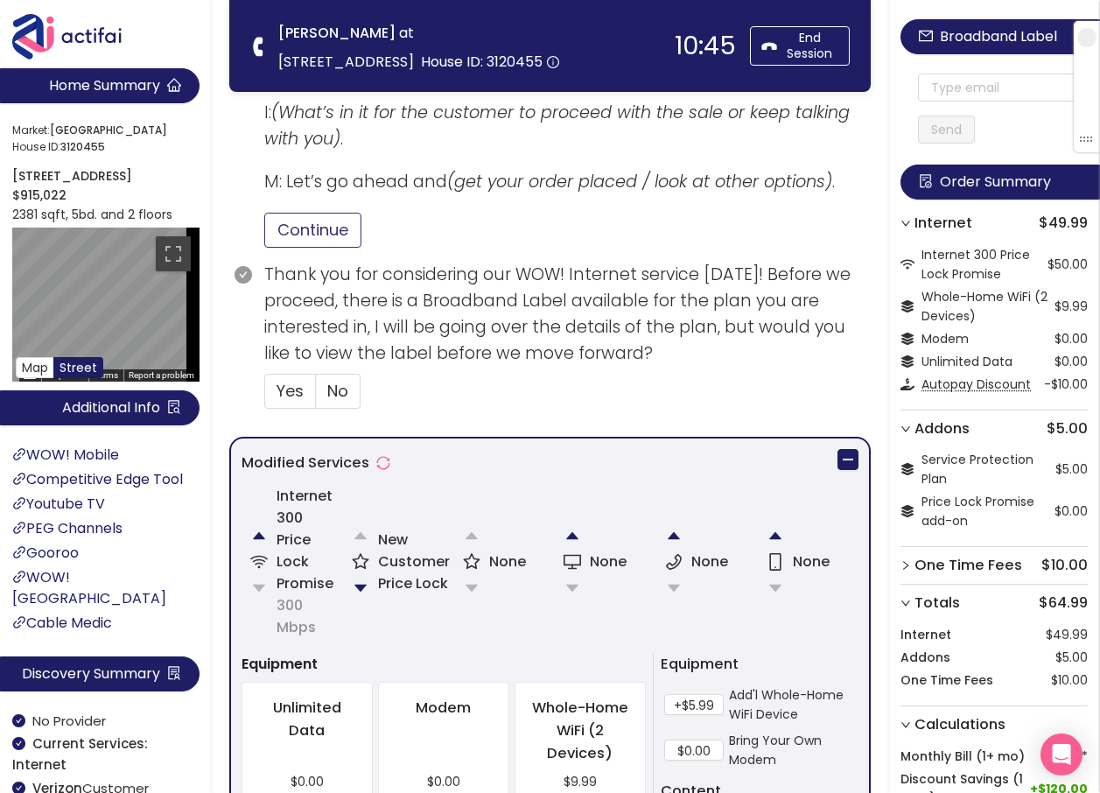
click at [296, 228] on button "Continue" at bounding box center [312, 230] width 97 height 35
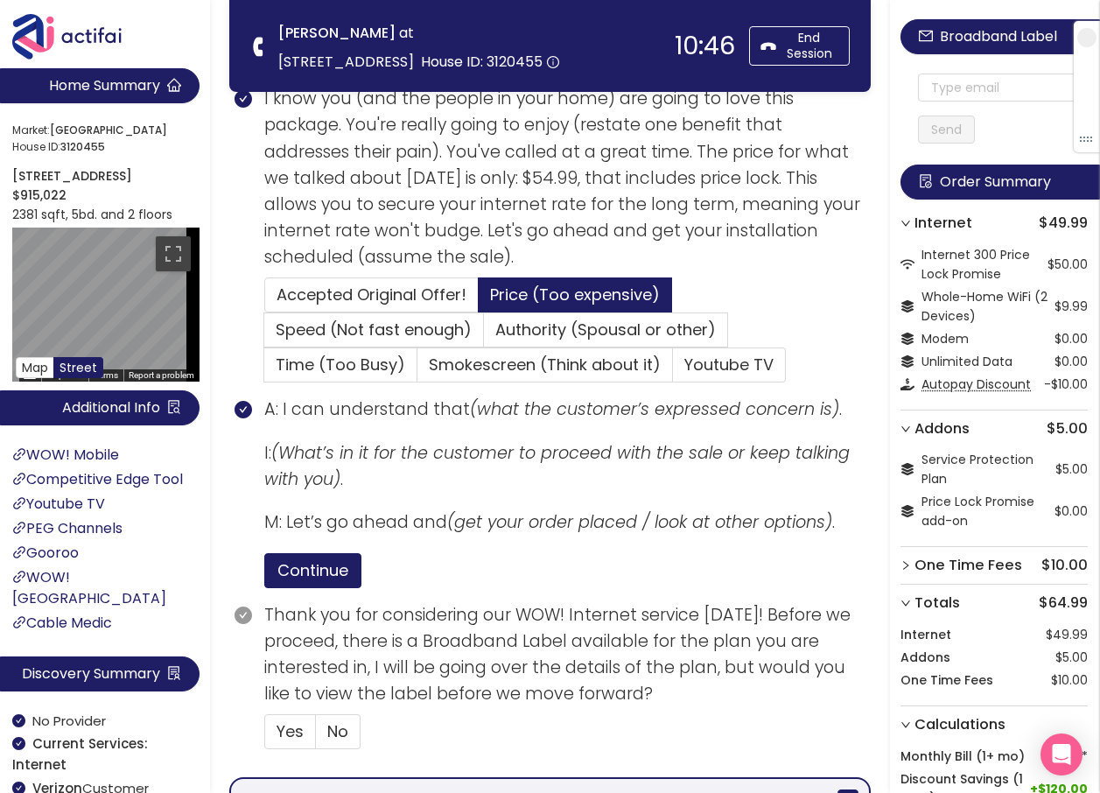
scroll to position [285, 0]
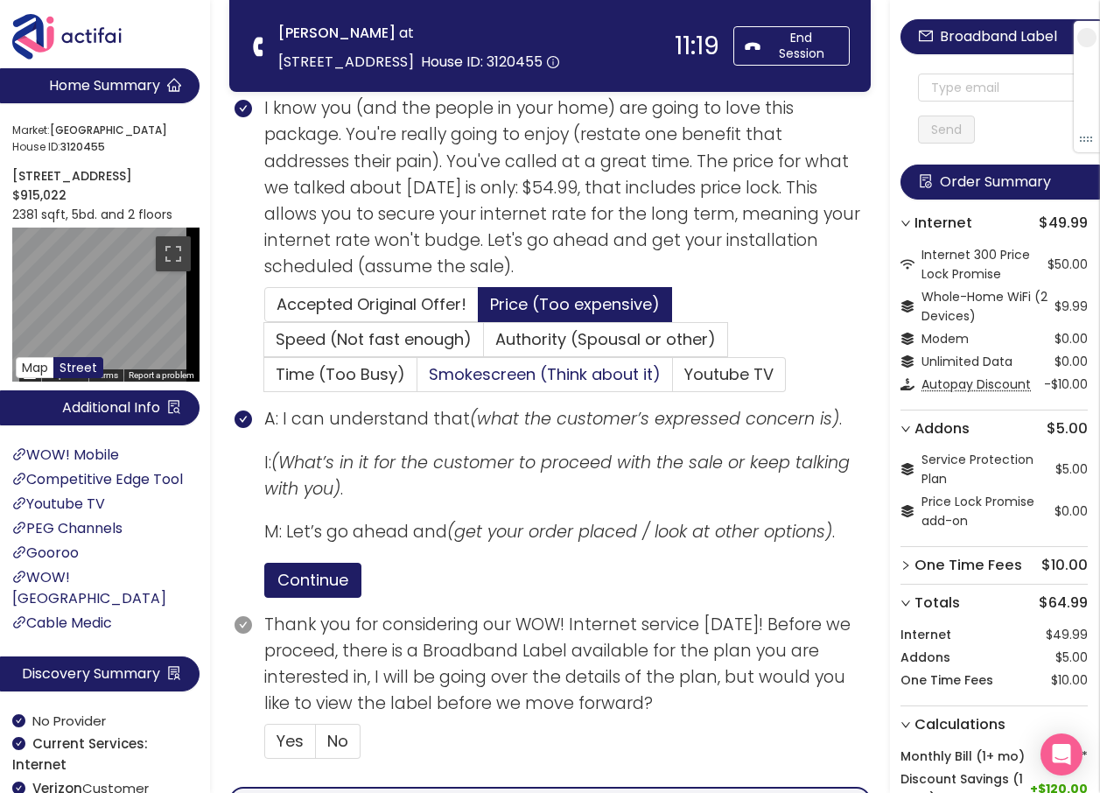
click at [517, 373] on span "Smokescreen (Think about it)" at bounding box center [545, 374] width 232 height 22
click at [417, 380] on input "Smokescreen (Think about it)" at bounding box center [417, 380] width 0 height 0
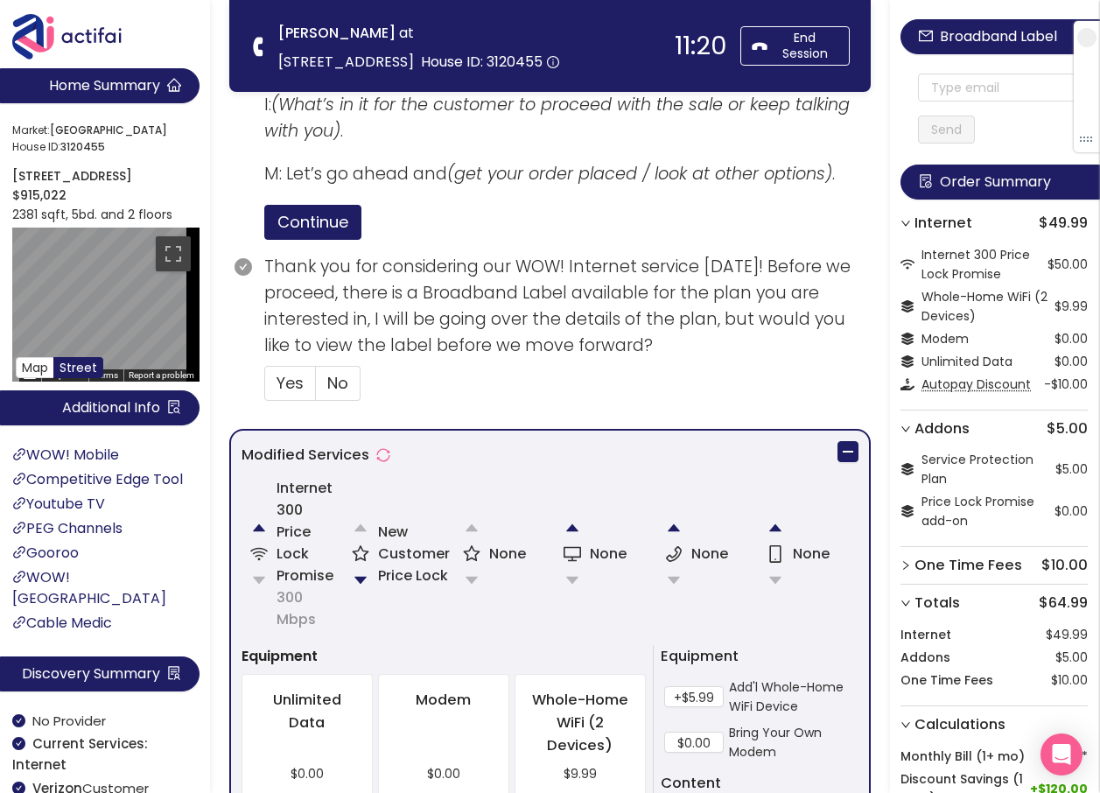
scroll to position [723, 0]
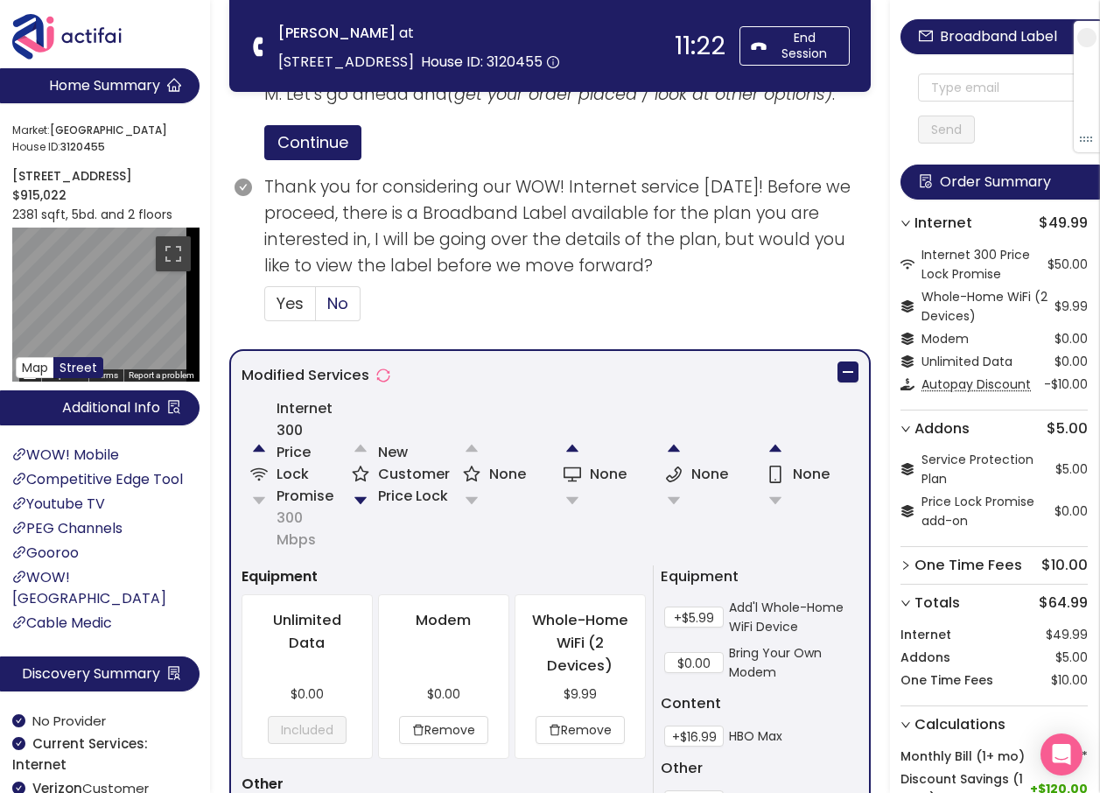
click at [347, 308] on span "No" at bounding box center [337, 303] width 21 height 22
click at [316, 309] on input "No" at bounding box center [316, 309] width 0 height 0
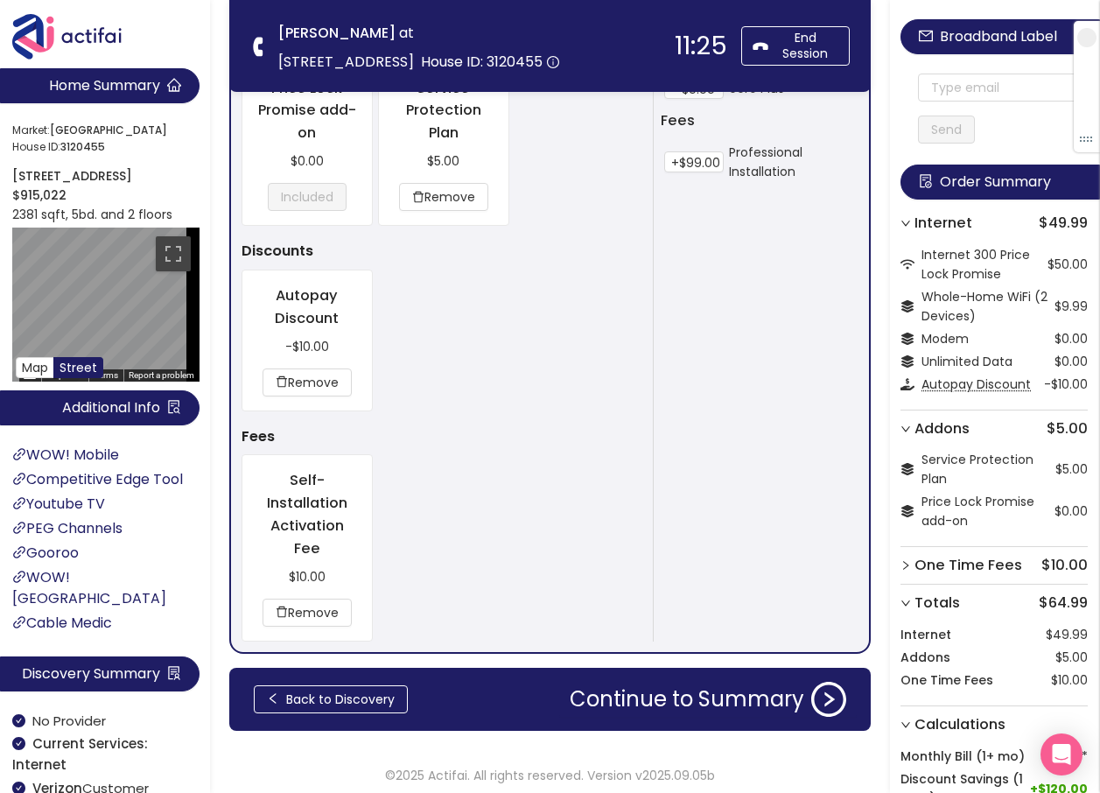
scroll to position [1471, 0]
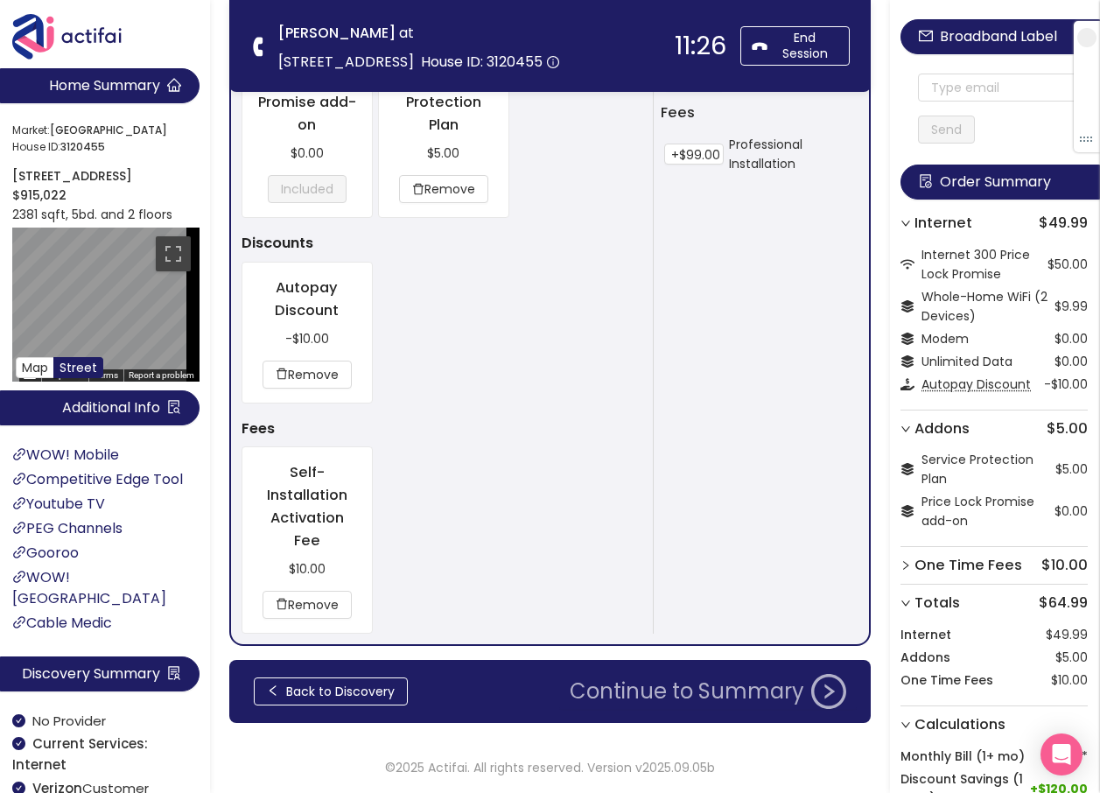
click at [682, 693] on button "Continue to Summary" at bounding box center [708, 691] width 298 height 35
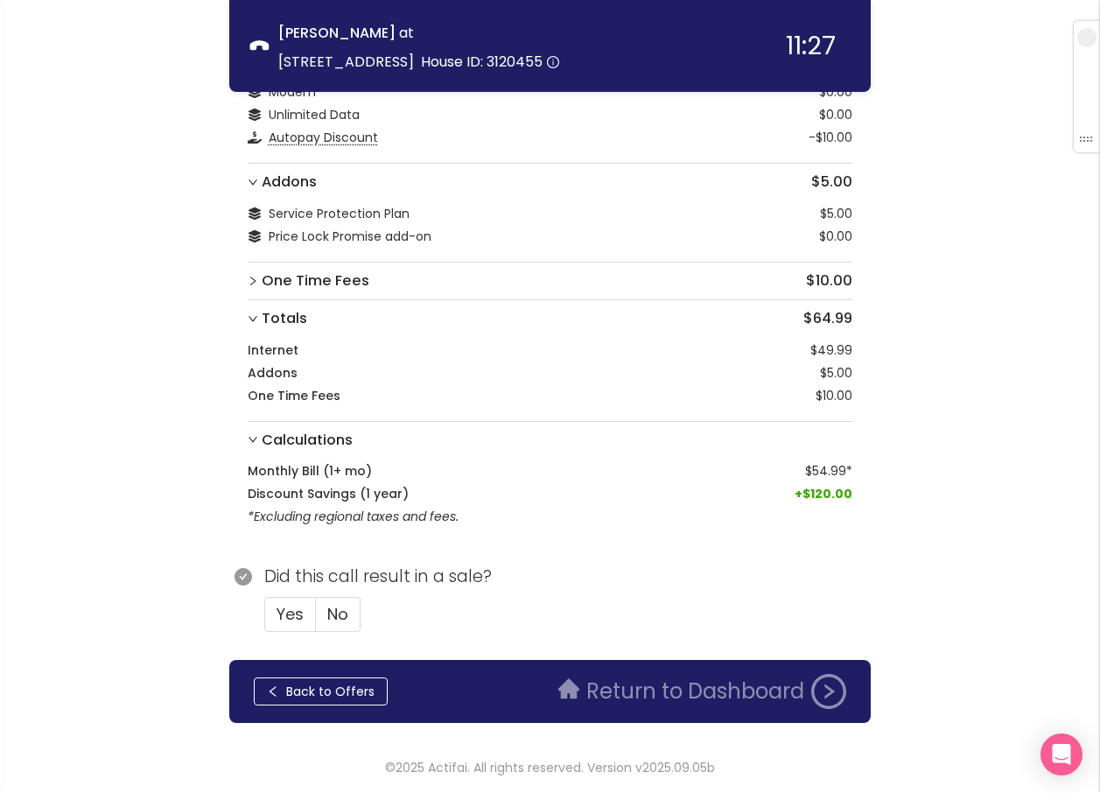
scroll to position [154, 0]
click at [297, 619] on span "Yes" at bounding box center [290, 614] width 27 height 22
click at [265, 620] on input "Yes" at bounding box center [265, 620] width 0 height 0
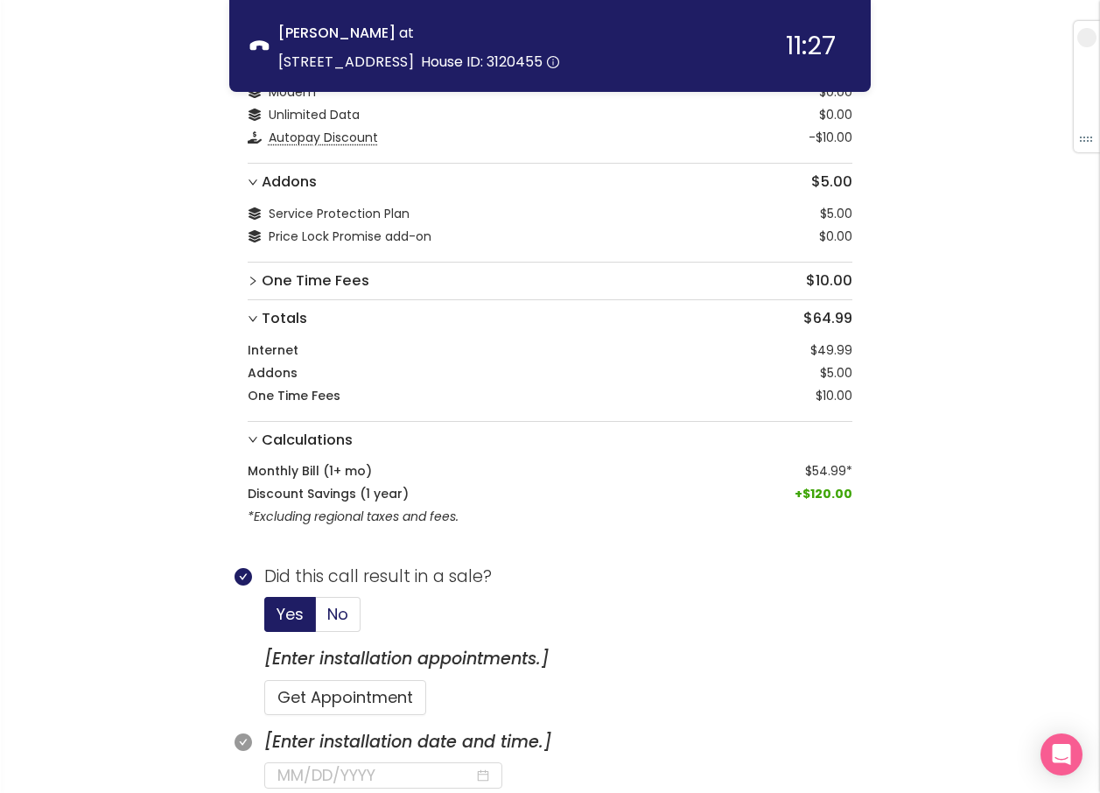
click at [339, 616] on span "No" at bounding box center [337, 614] width 21 height 22
click at [316, 620] on input "No" at bounding box center [316, 620] width 0 height 0
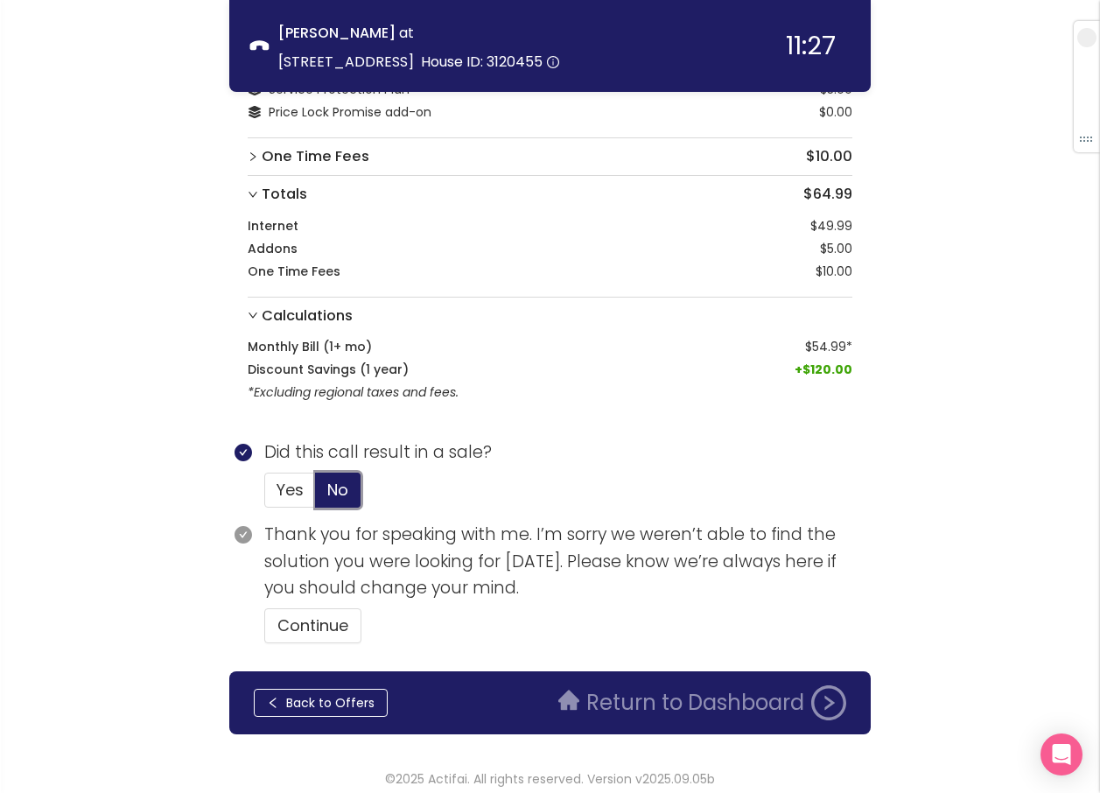
scroll to position [290, 0]
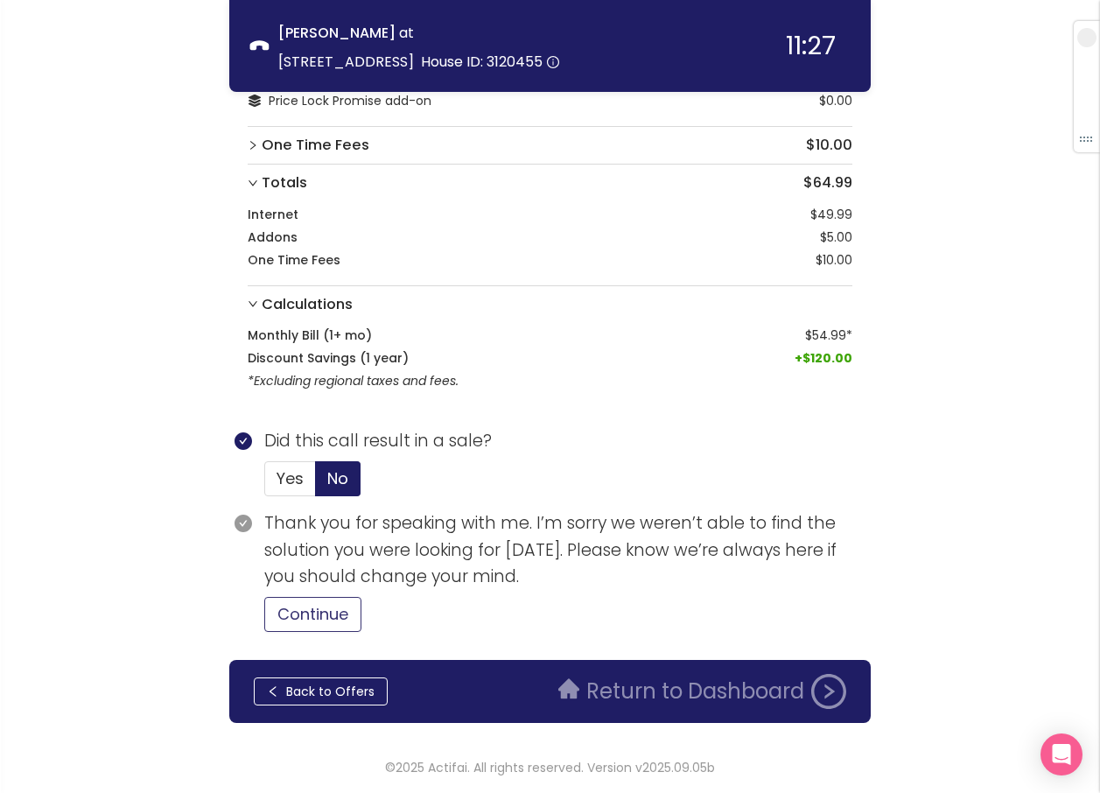
click at [324, 622] on button "Continue" at bounding box center [312, 614] width 97 height 35
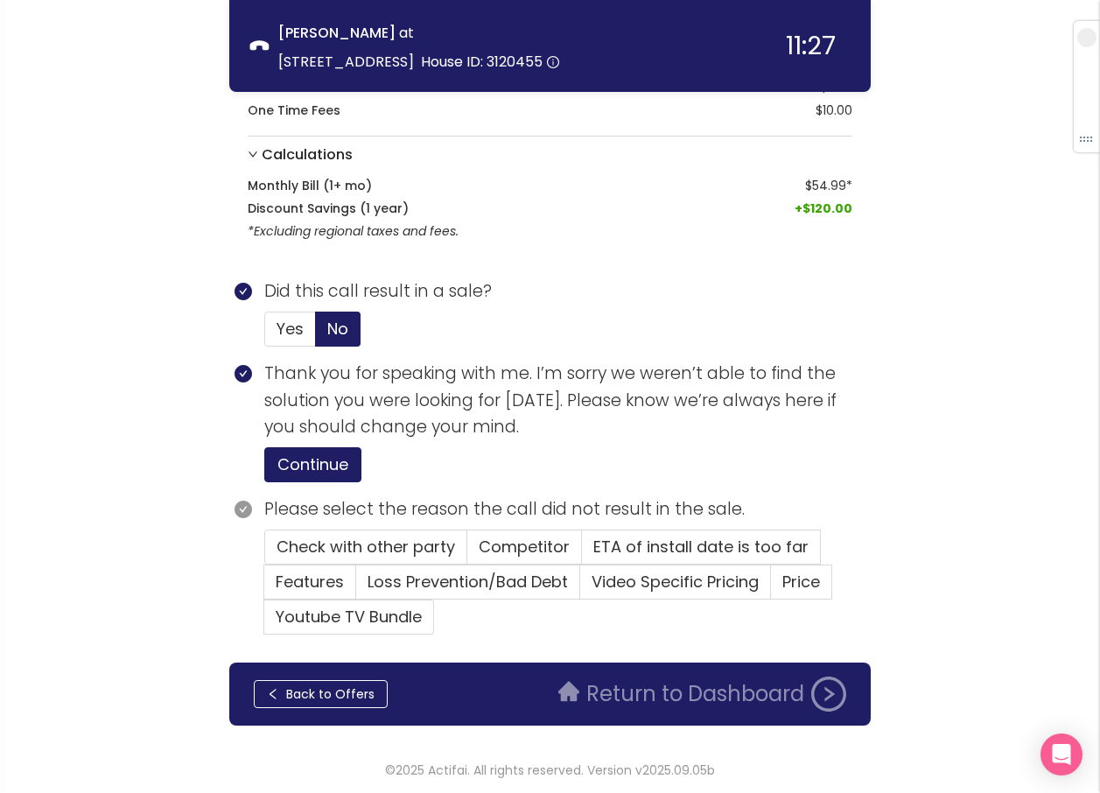
scroll to position [442, 0]
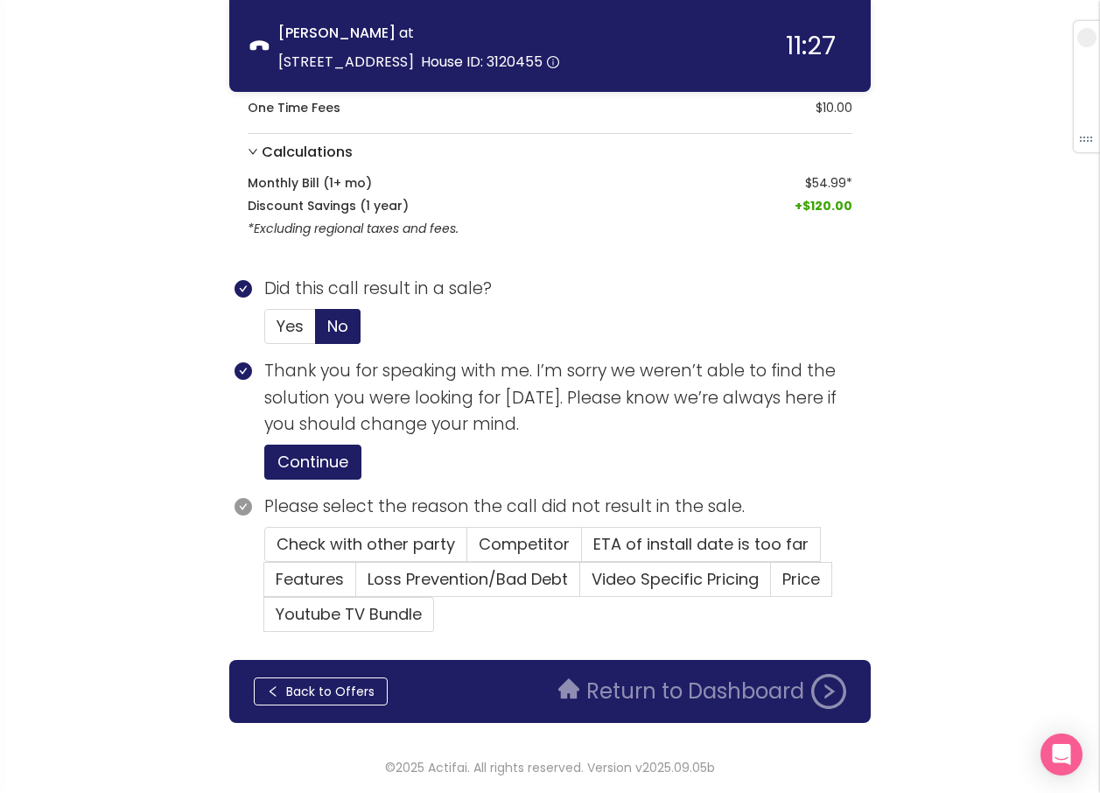
drag, startPoint x: 665, startPoint y: 581, endPoint x: 530, endPoint y: 632, distance: 144.8
click at [530, 632] on div "Check with other party Competitor ETA of install date is too far Features Loss …" at bounding box center [567, 579] width 607 height 105
click at [799, 580] on span "Price" at bounding box center [801, 579] width 38 height 22
click at [771, 585] on input "Price" at bounding box center [771, 585] width 0 height 0
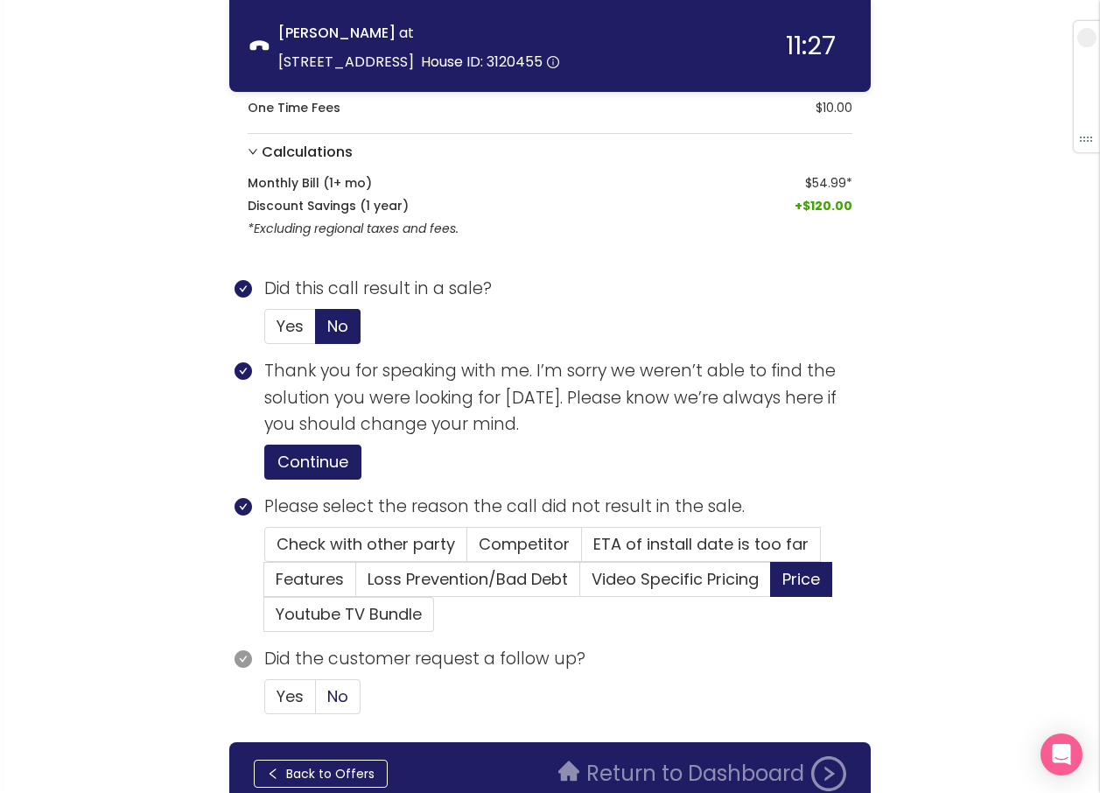
click at [340, 694] on span "No" at bounding box center [337, 696] width 21 height 22
click at [316, 702] on input "No" at bounding box center [316, 702] width 0 height 0
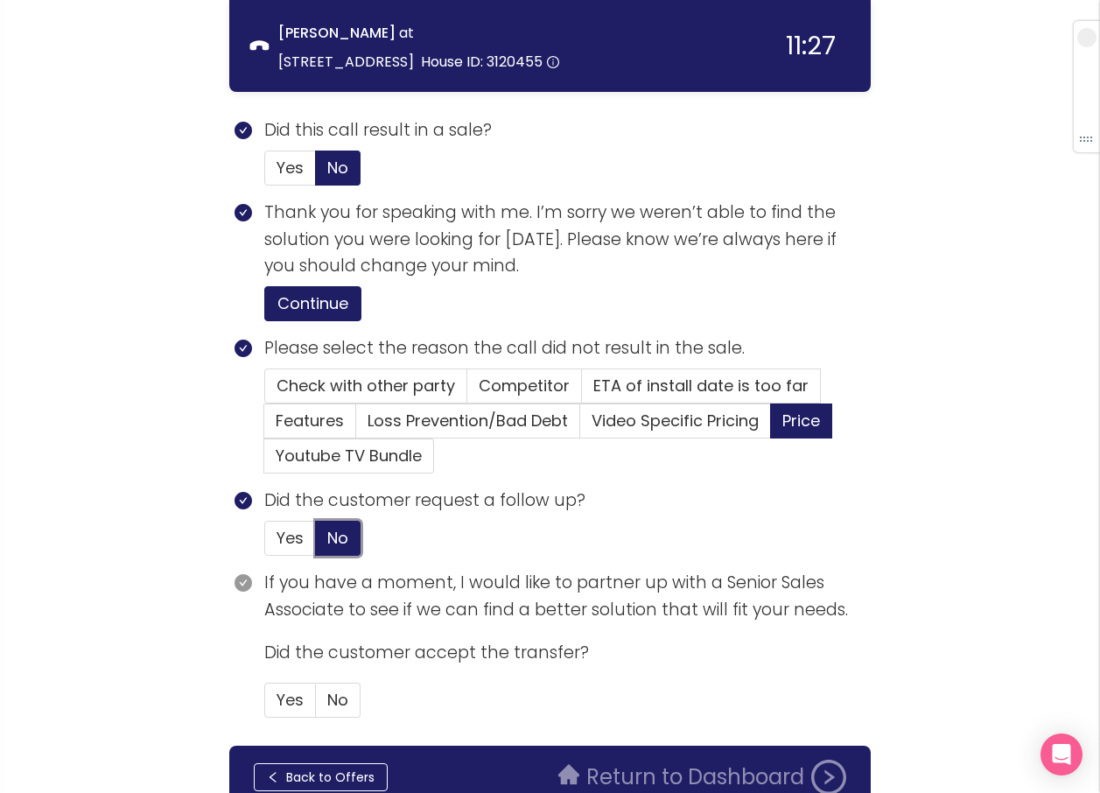
scroll to position [686, 0]
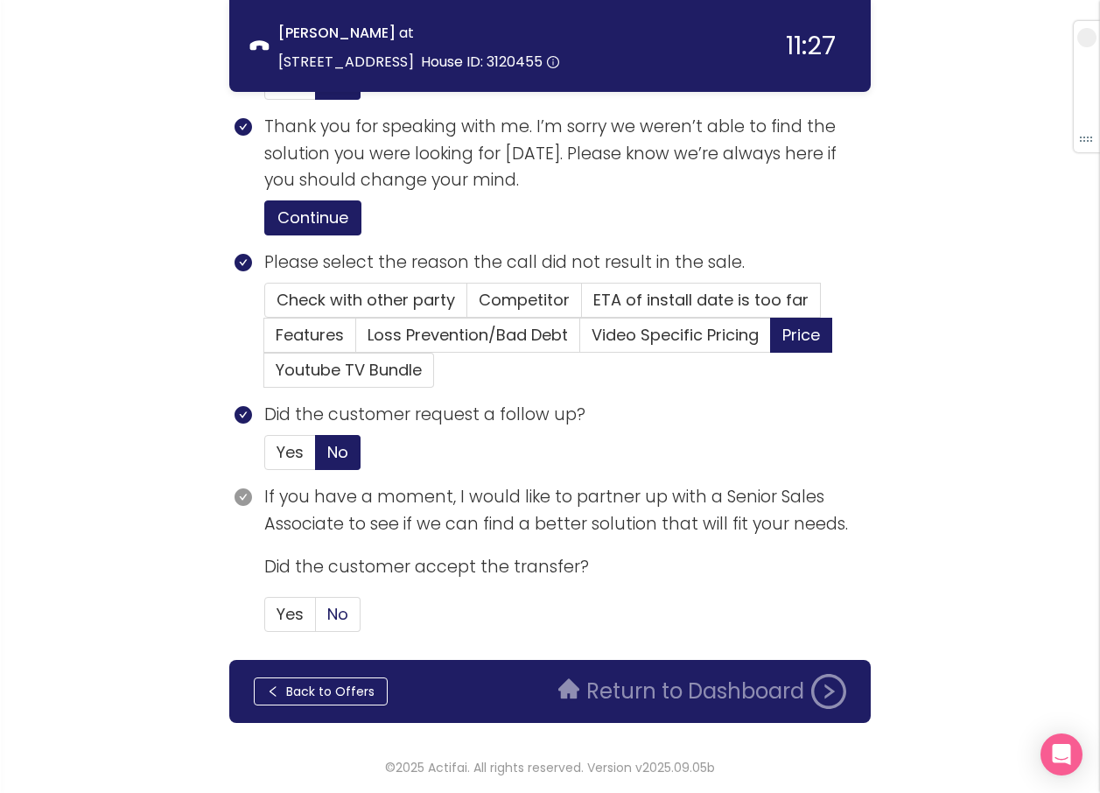
click at [346, 618] on span "No" at bounding box center [337, 614] width 21 height 22
click at [316, 620] on input "No" at bounding box center [316, 620] width 0 height 0
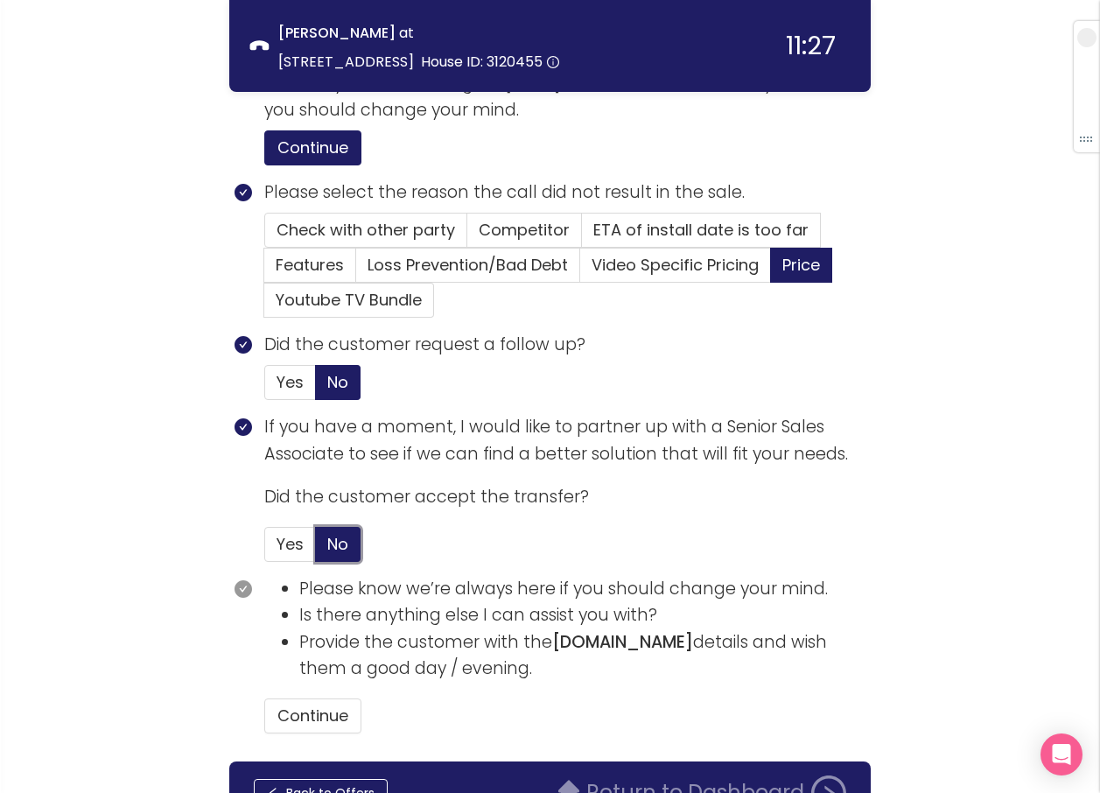
scroll to position [858, 0]
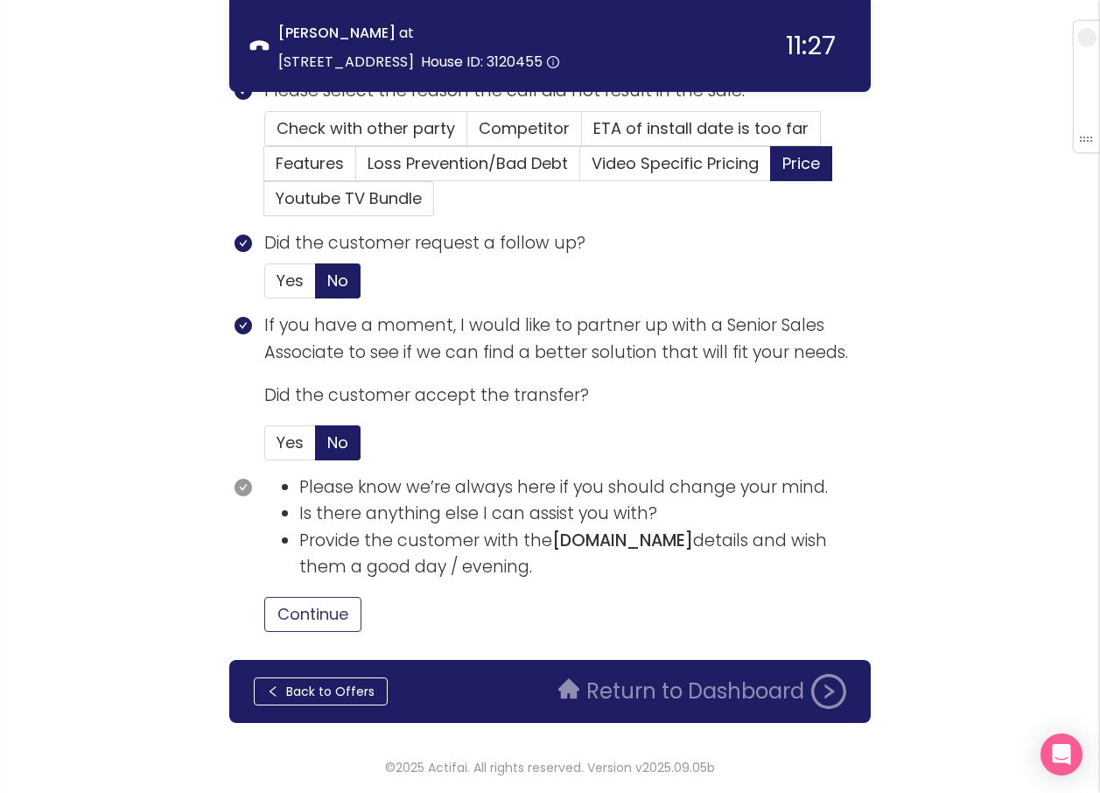
click at [307, 612] on button "Continue" at bounding box center [312, 614] width 97 height 35
click at [644, 686] on button "Return to Dashboard" at bounding box center [702, 691] width 309 height 35
